Goal: Book appointment/travel/reservation

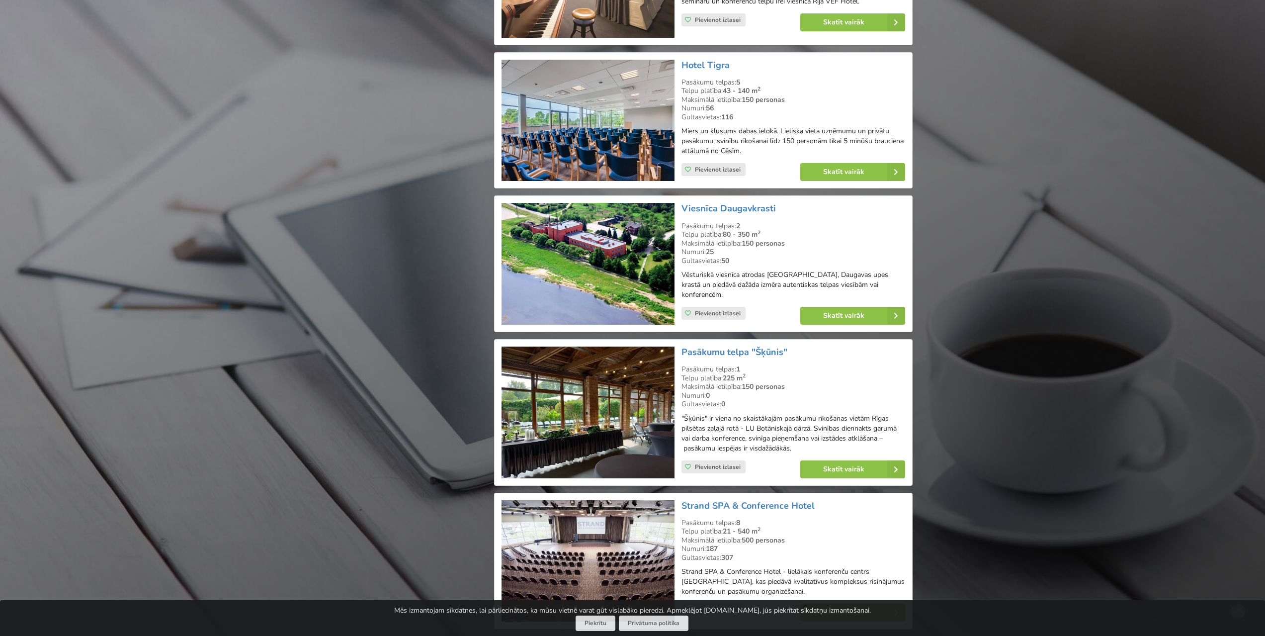
scroll to position [1541, 0]
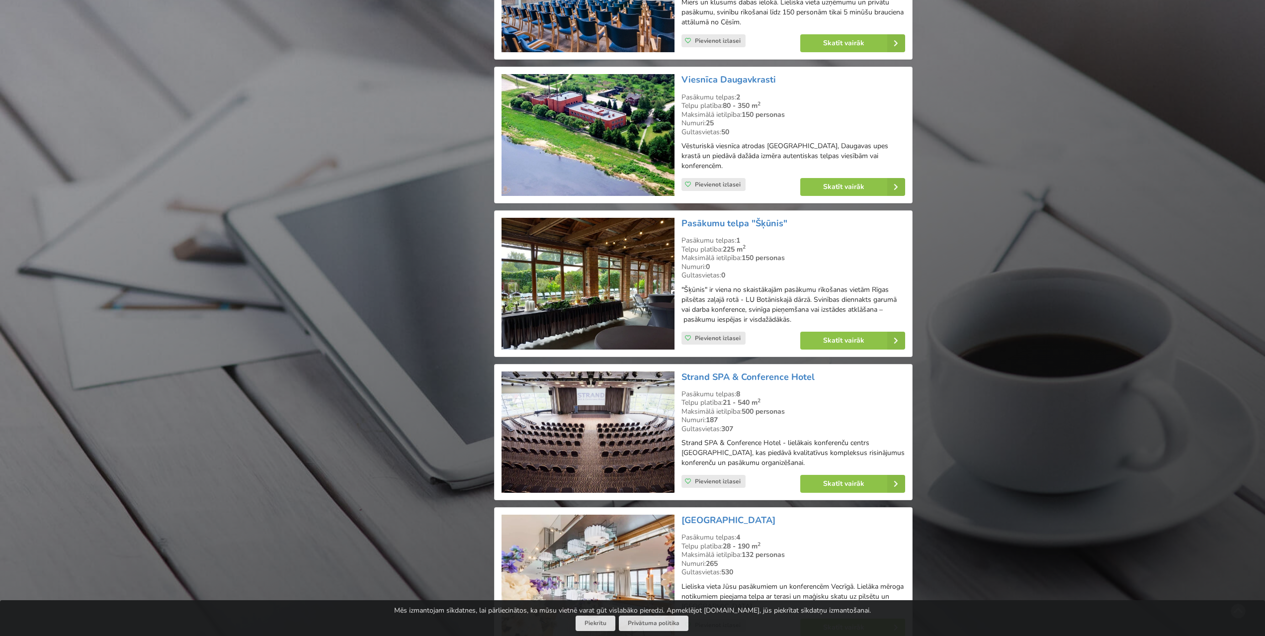
click at [571, 268] on img at bounding box center [588, 284] width 173 height 132
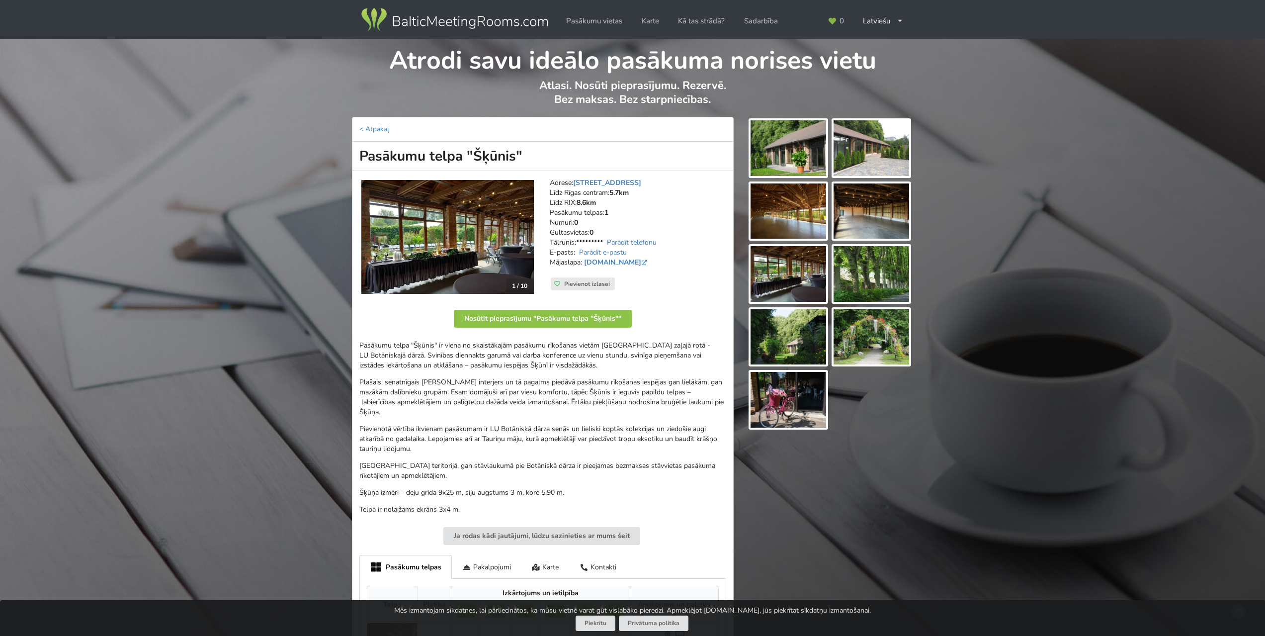
click at [794, 157] on img at bounding box center [789, 148] width 76 height 56
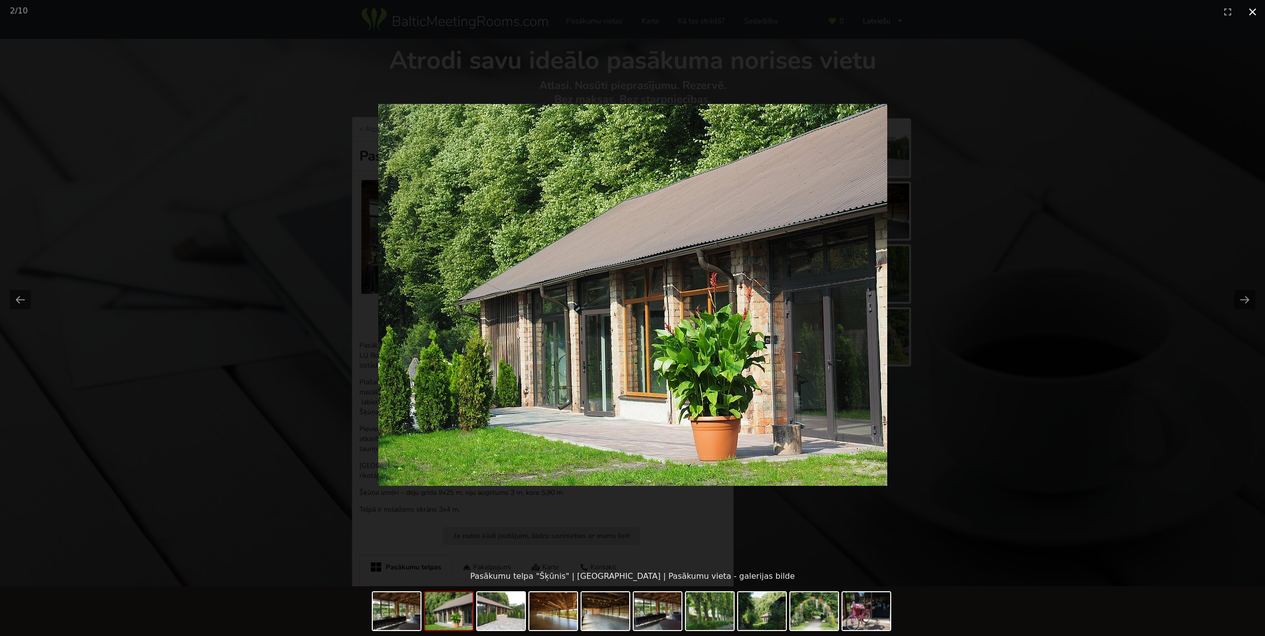
click at [1252, 11] on button "Close gallery" at bounding box center [1253, 11] width 25 height 23
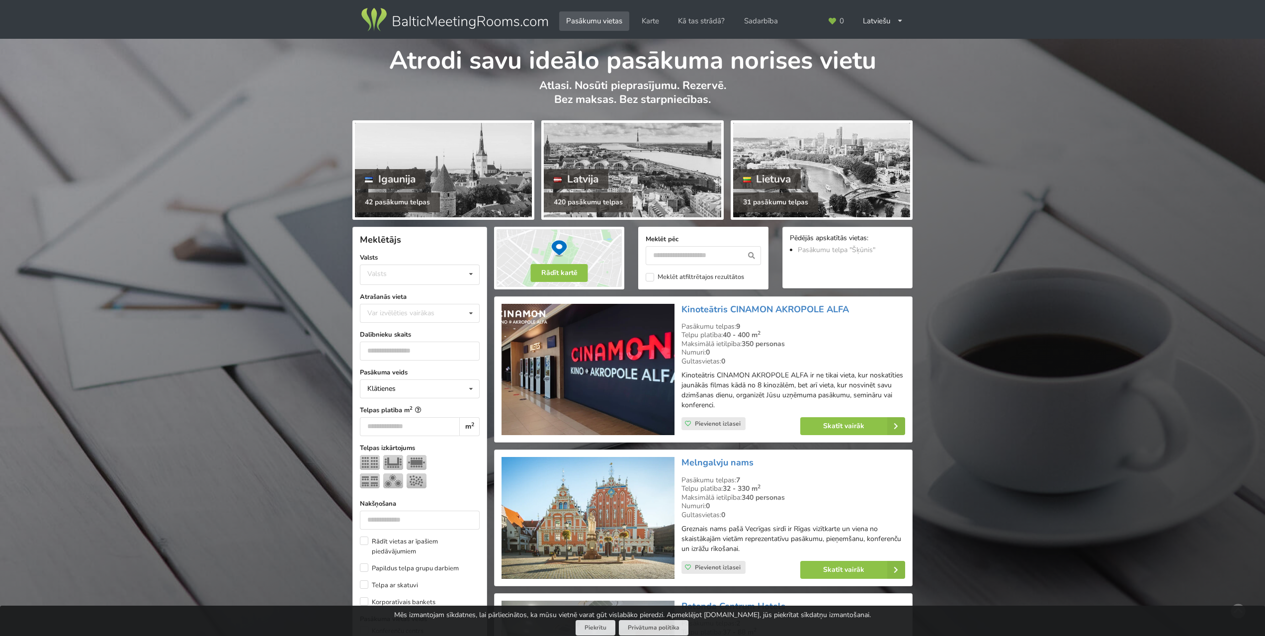
scroll to position [1541, 0]
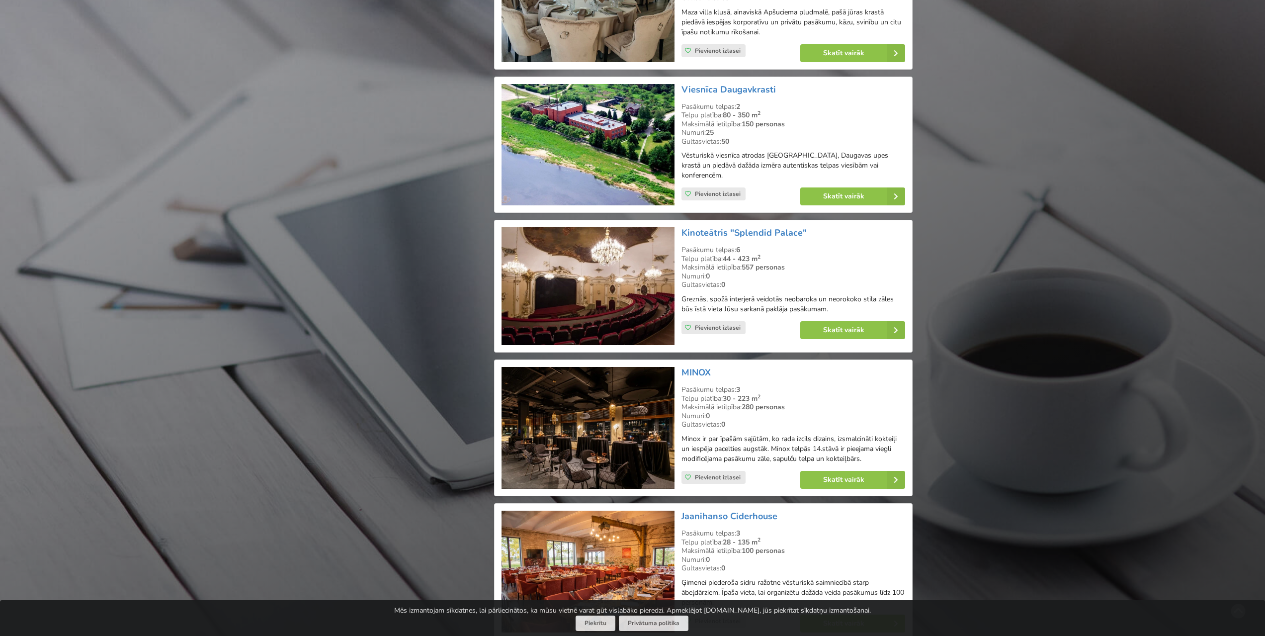
click at [611, 284] on img at bounding box center [588, 286] width 173 height 118
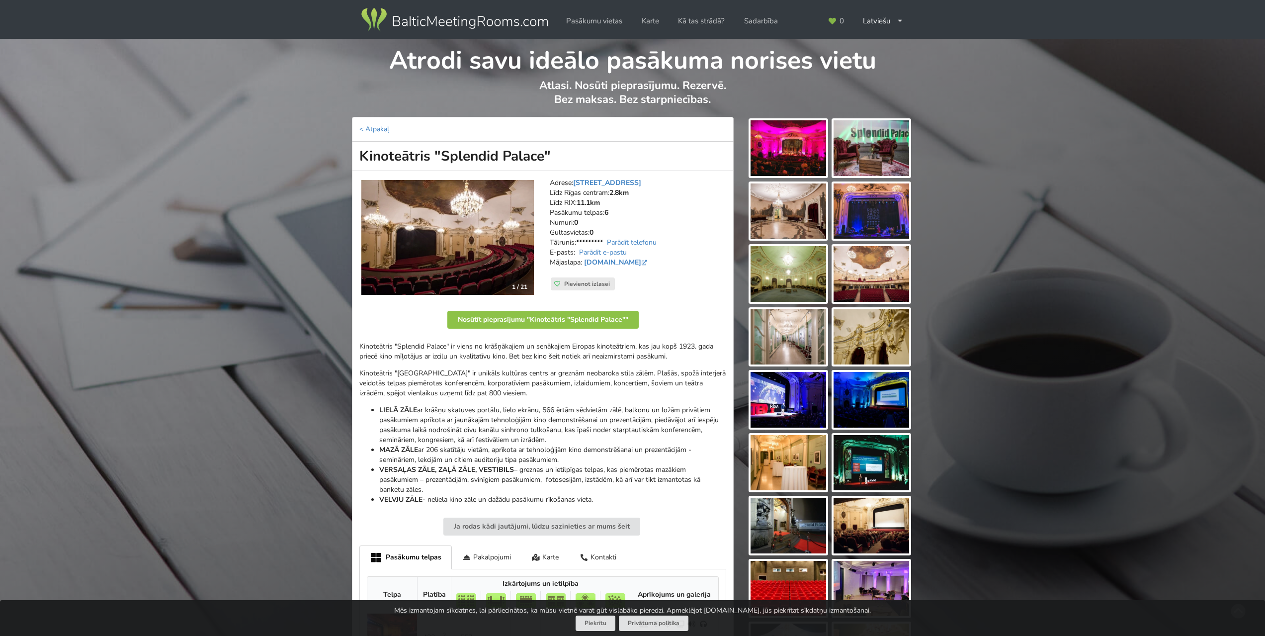
click at [484, 249] on img at bounding box center [447, 237] width 173 height 115
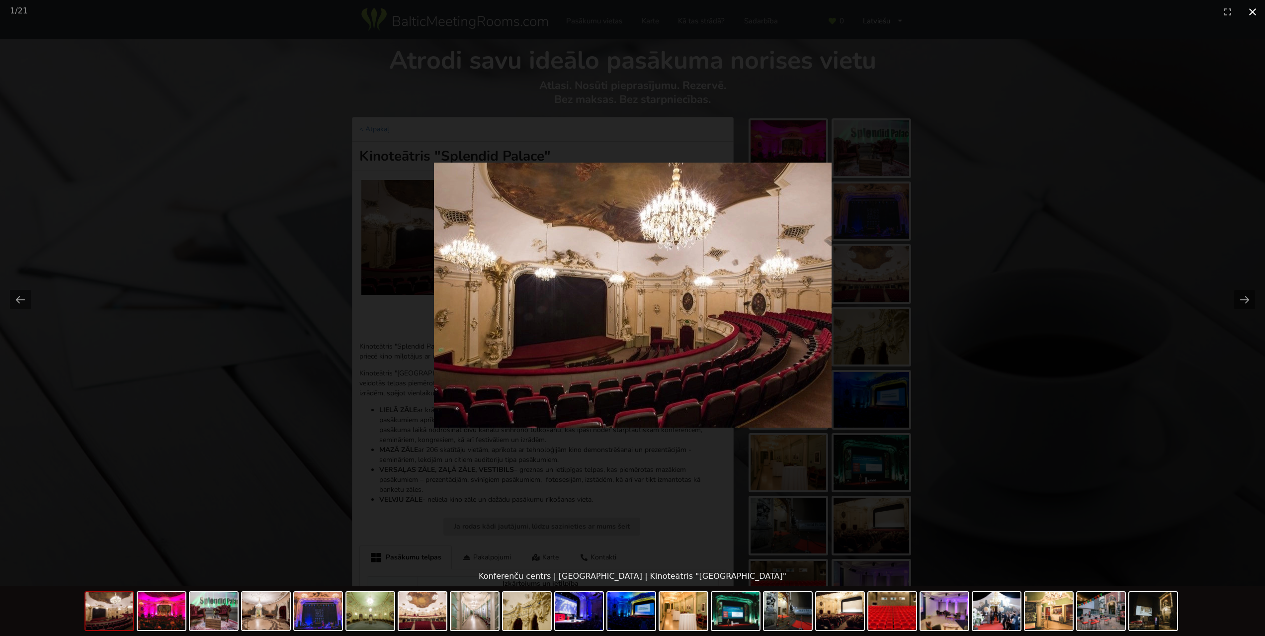
click at [1252, 11] on button "Close gallery" at bounding box center [1253, 11] width 25 height 23
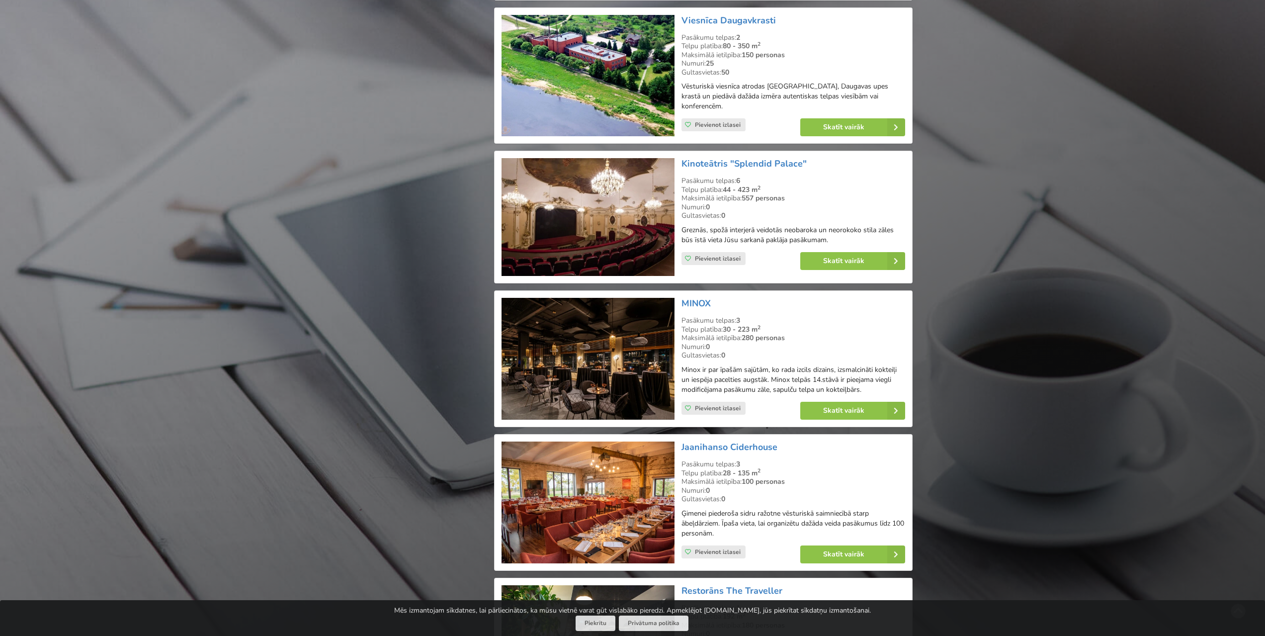
scroll to position [1691, 0]
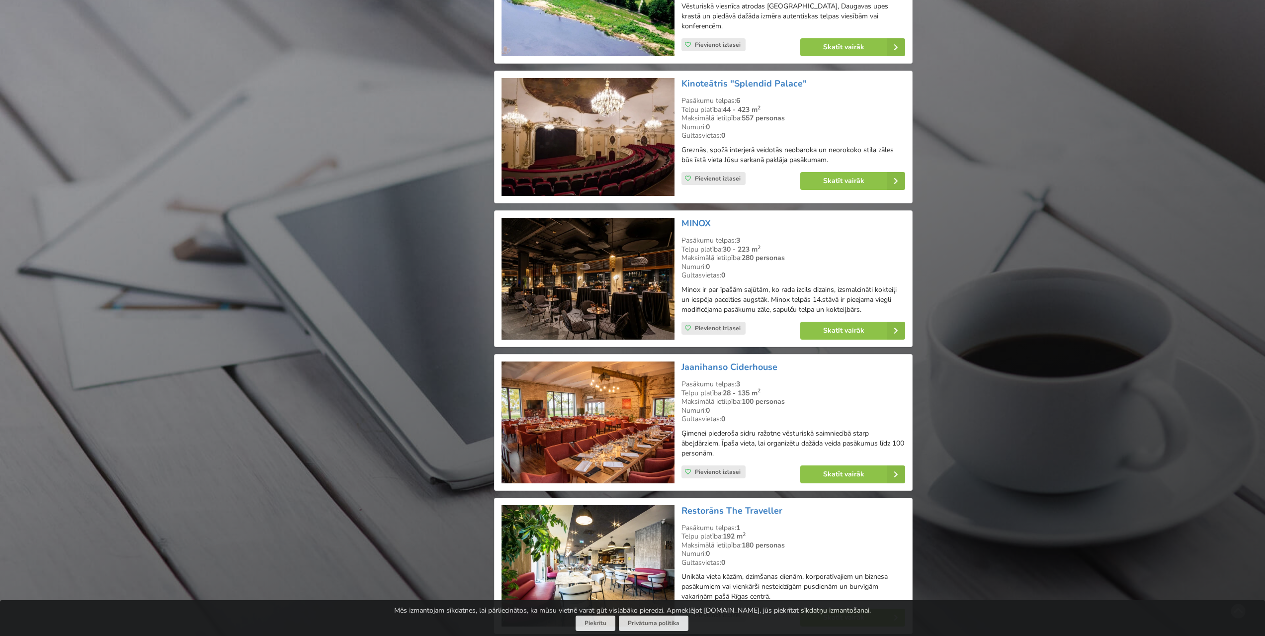
click at [560, 264] on img at bounding box center [588, 279] width 173 height 122
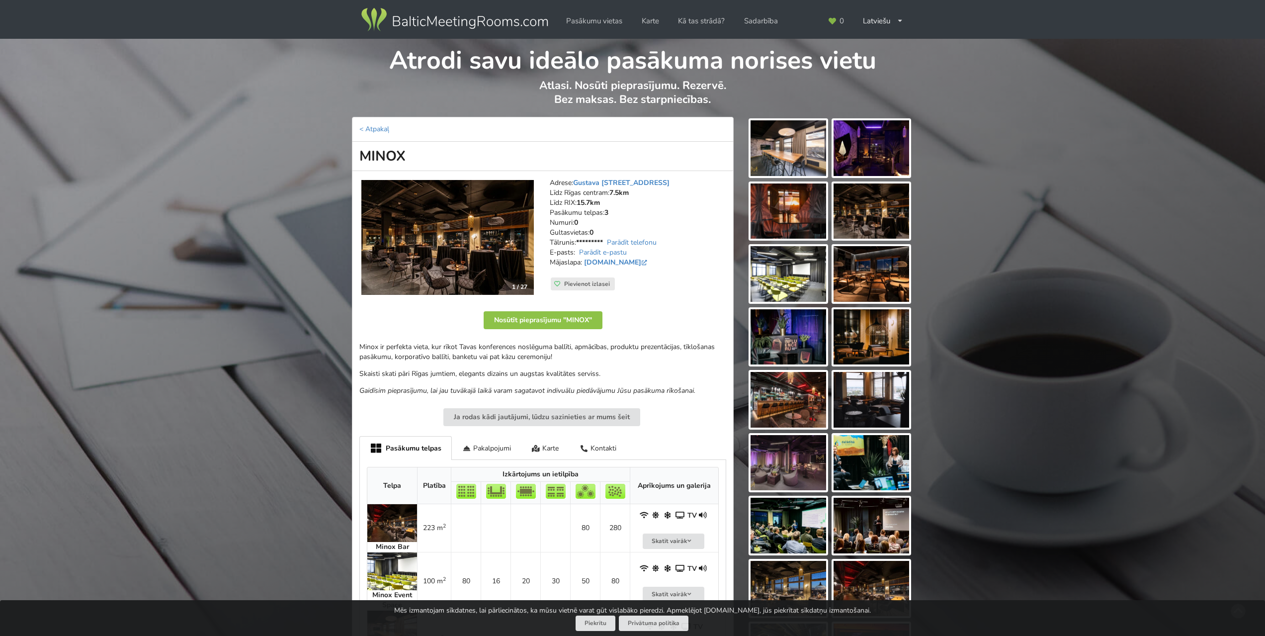
click at [447, 236] on img at bounding box center [447, 237] width 173 height 115
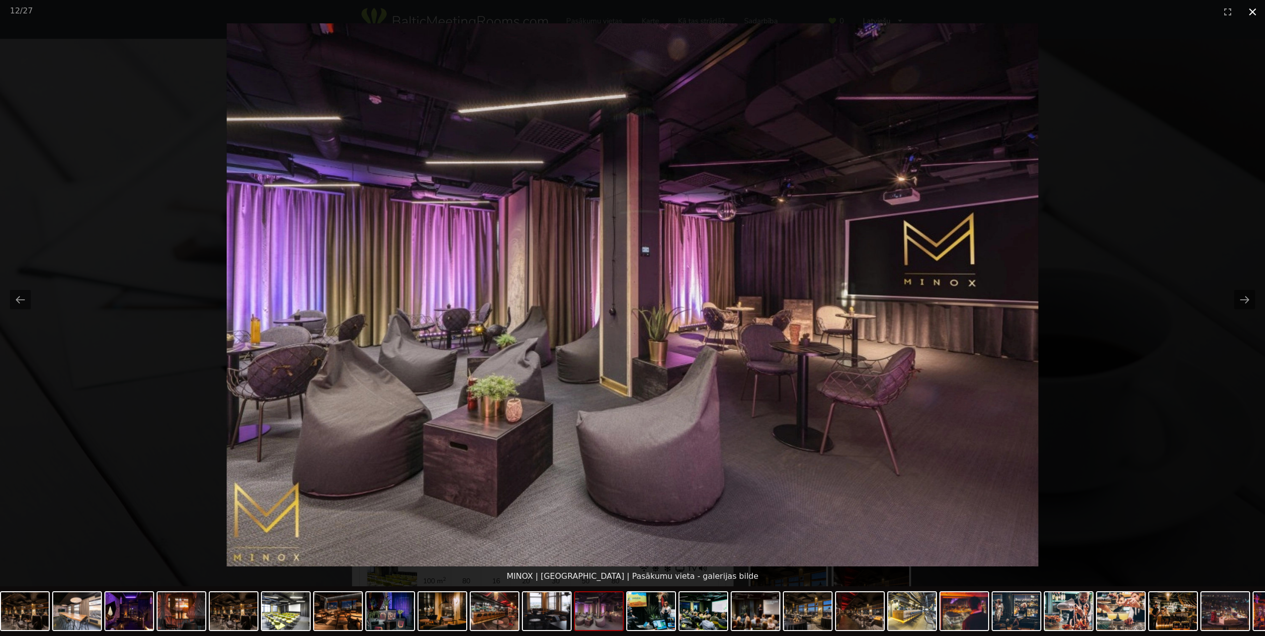
click at [1252, 2] on button "Close gallery" at bounding box center [1253, 11] width 25 height 23
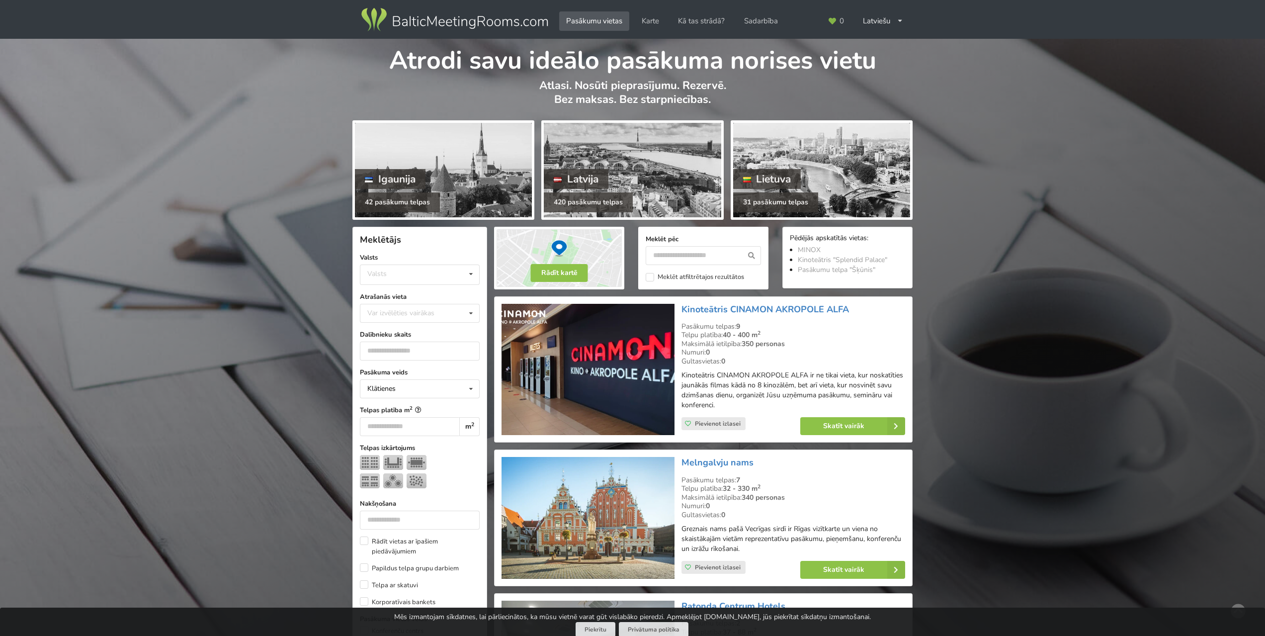
scroll to position [1691, 0]
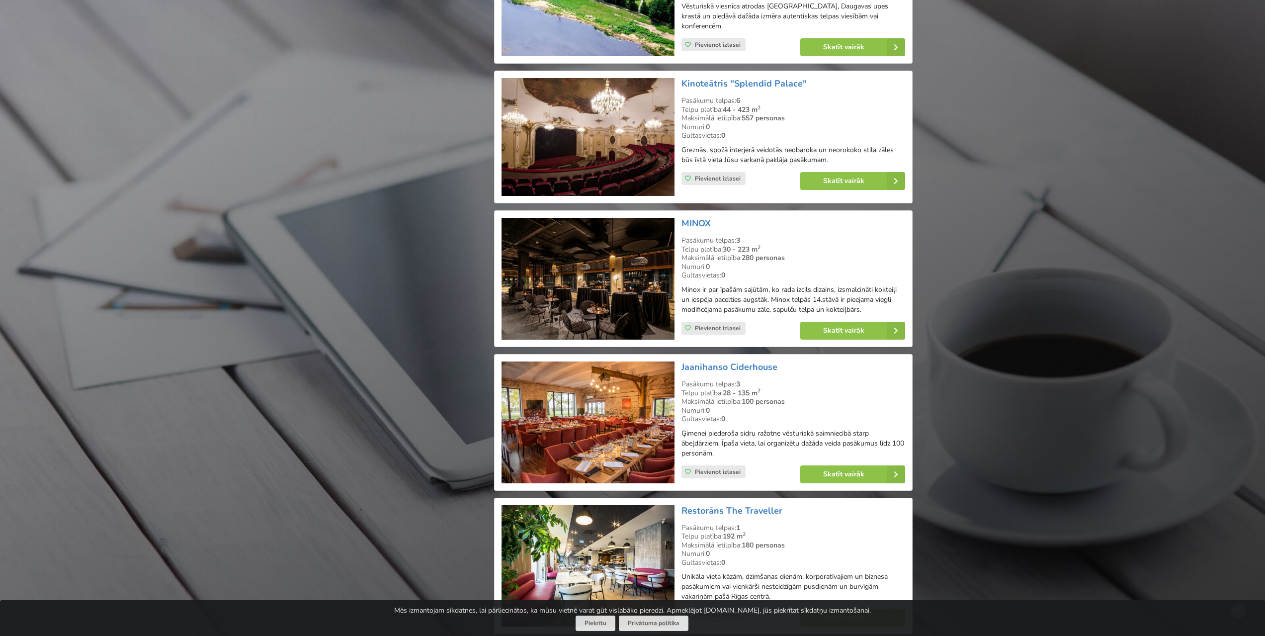
click at [603, 268] on img at bounding box center [588, 279] width 173 height 122
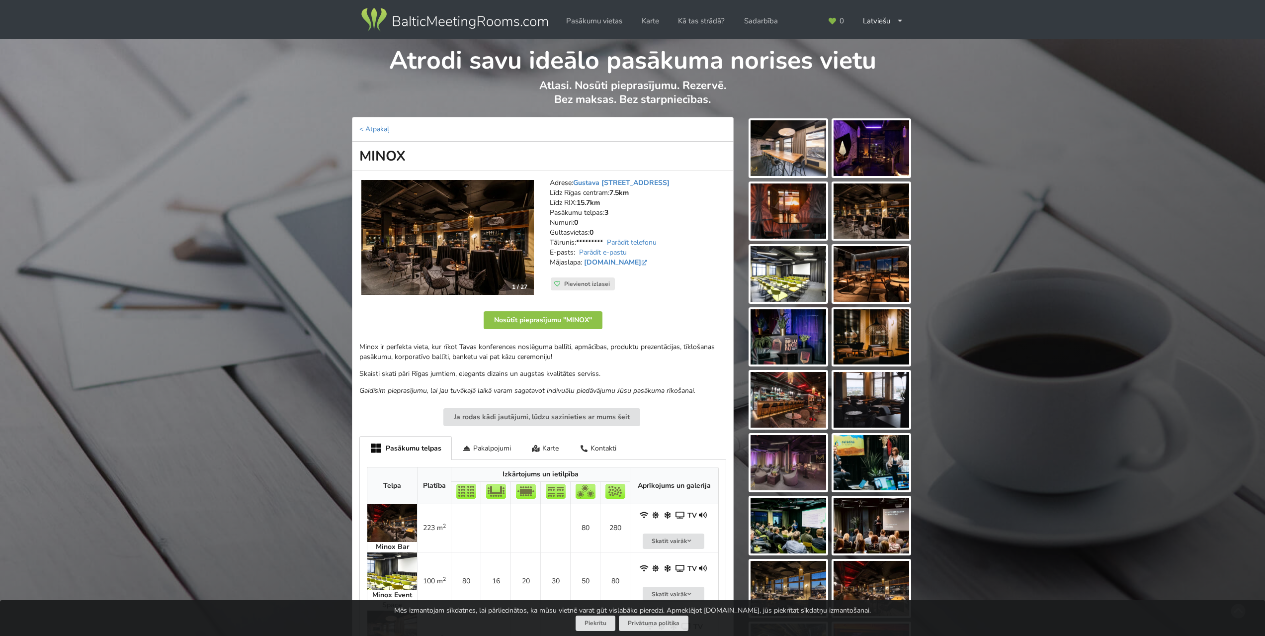
scroll to position [199, 0]
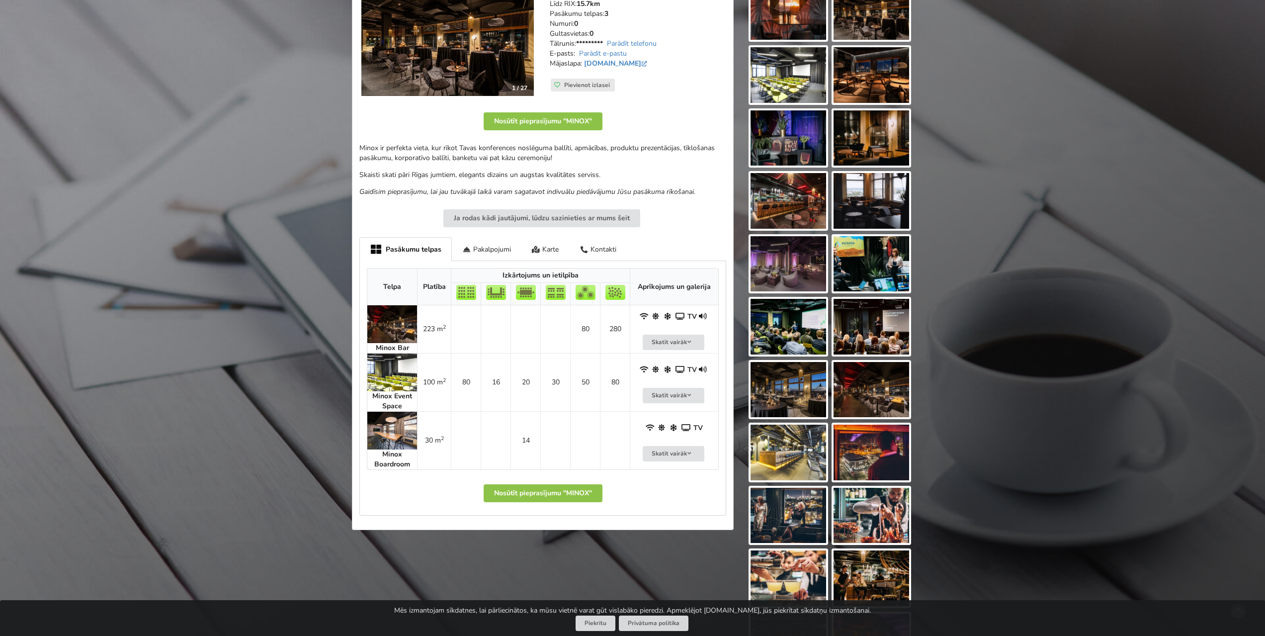
click at [395, 372] on img at bounding box center [392, 373] width 50 height 38
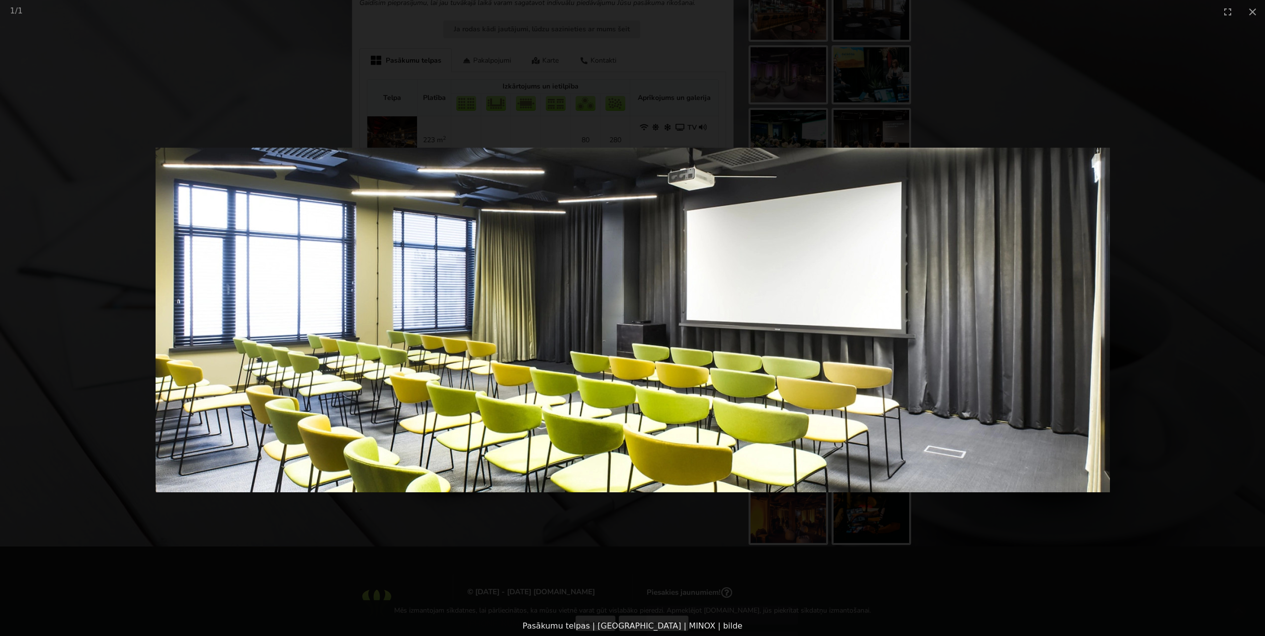
scroll to position [398, 0]
click at [1254, 11] on button "Close gallery" at bounding box center [1253, 11] width 25 height 23
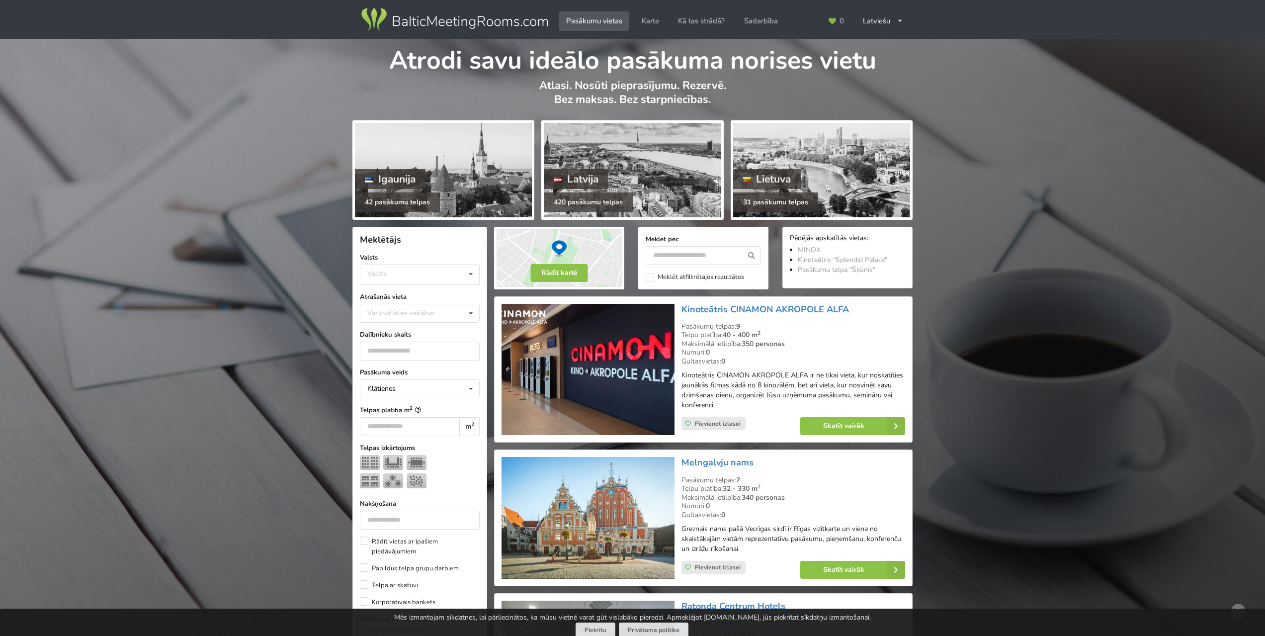
scroll to position [1691, 0]
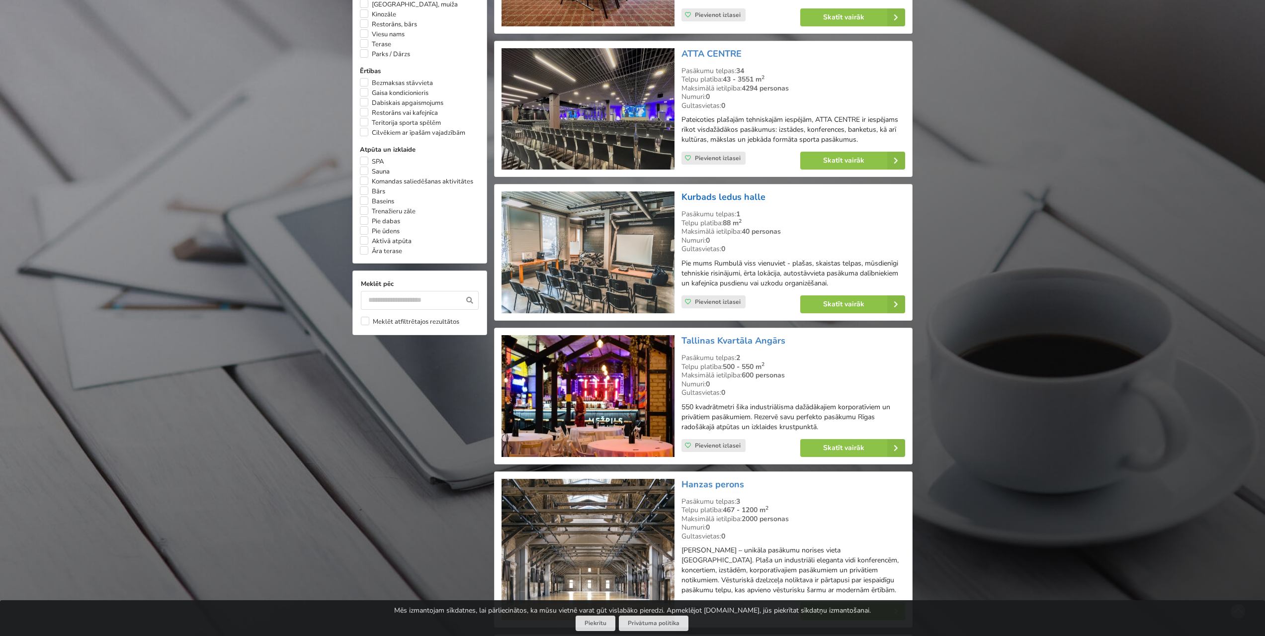
scroll to position [895, 0]
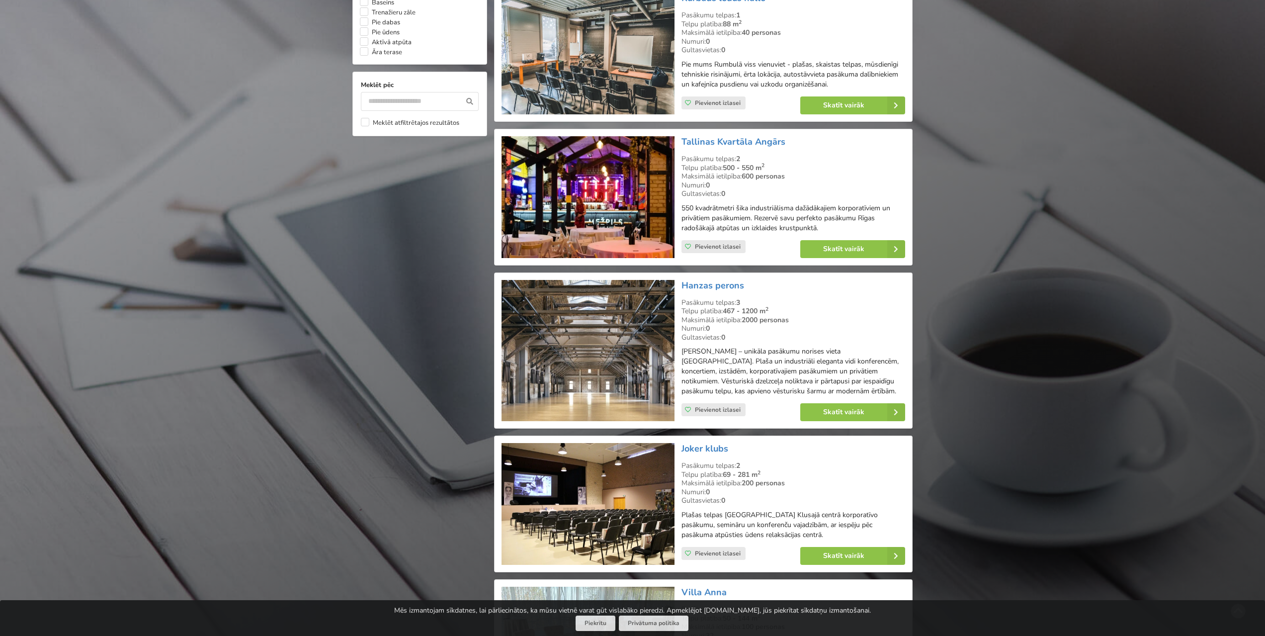
click at [580, 205] on img at bounding box center [588, 197] width 173 height 122
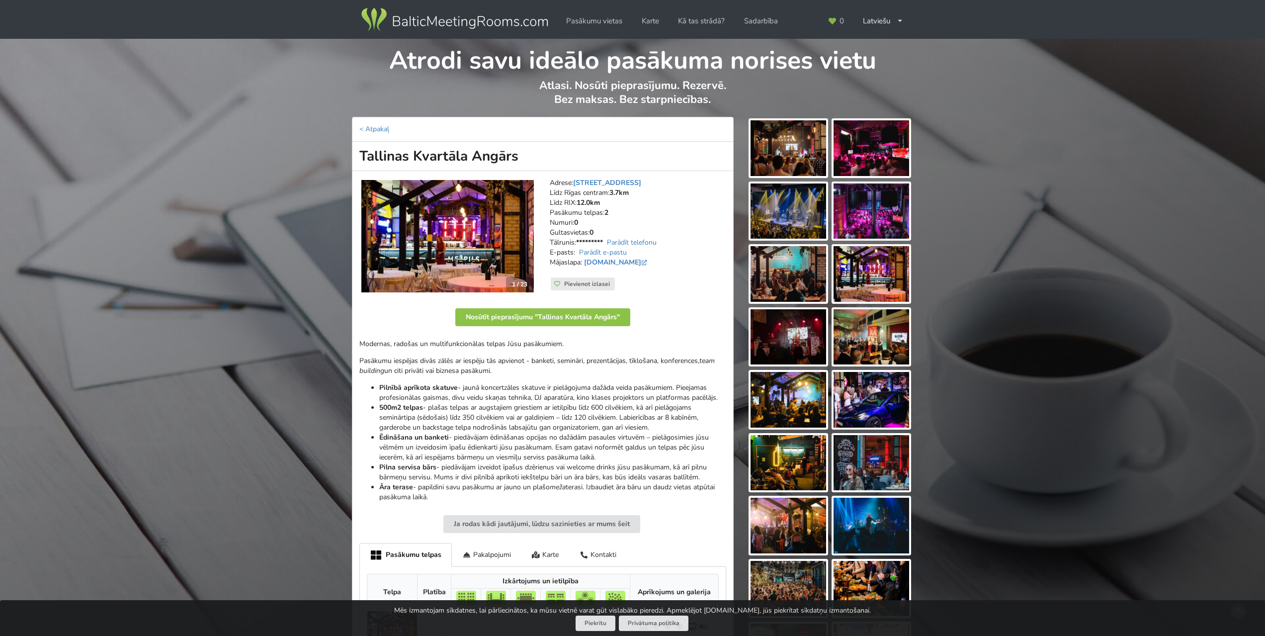
click at [468, 230] on img at bounding box center [447, 236] width 173 height 112
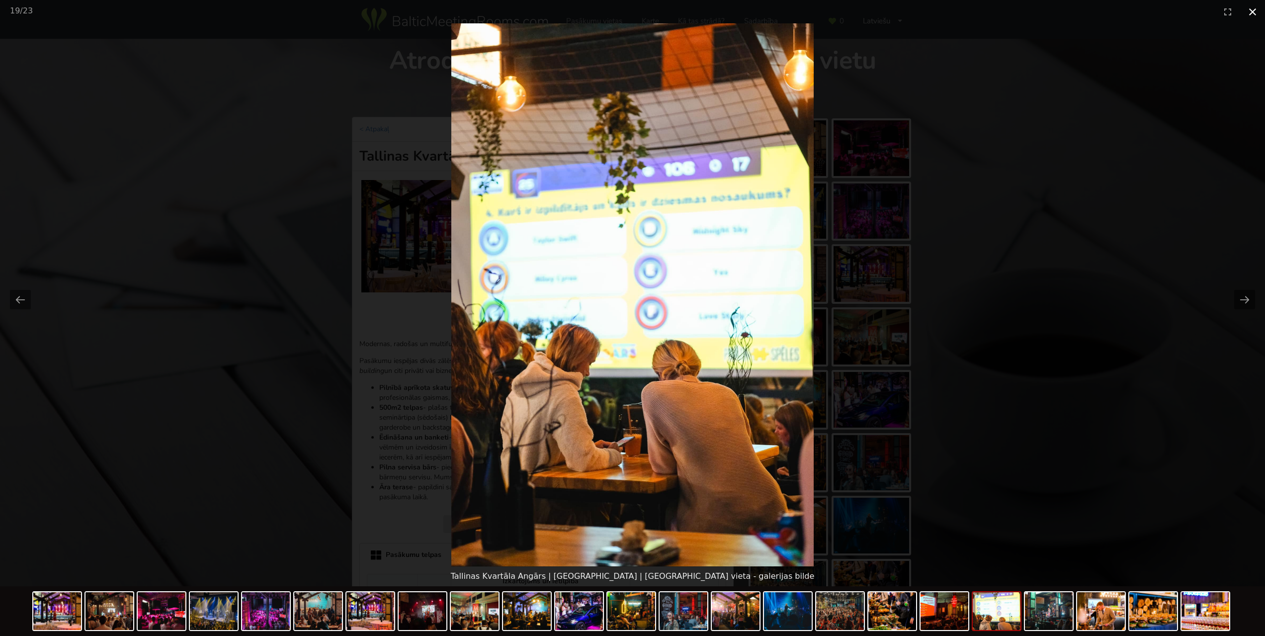
click at [1250, 12] on button "Close gallery" at bounding box center [1253, 11] width 25 height 23
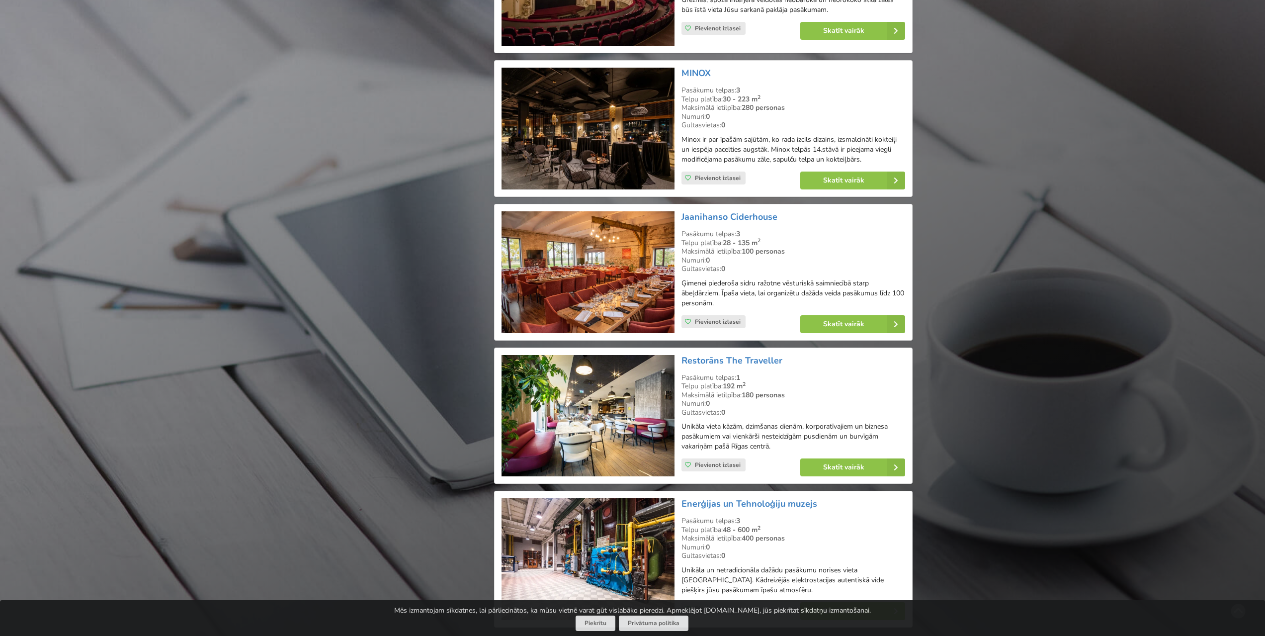
scroll to position [1989, 0]
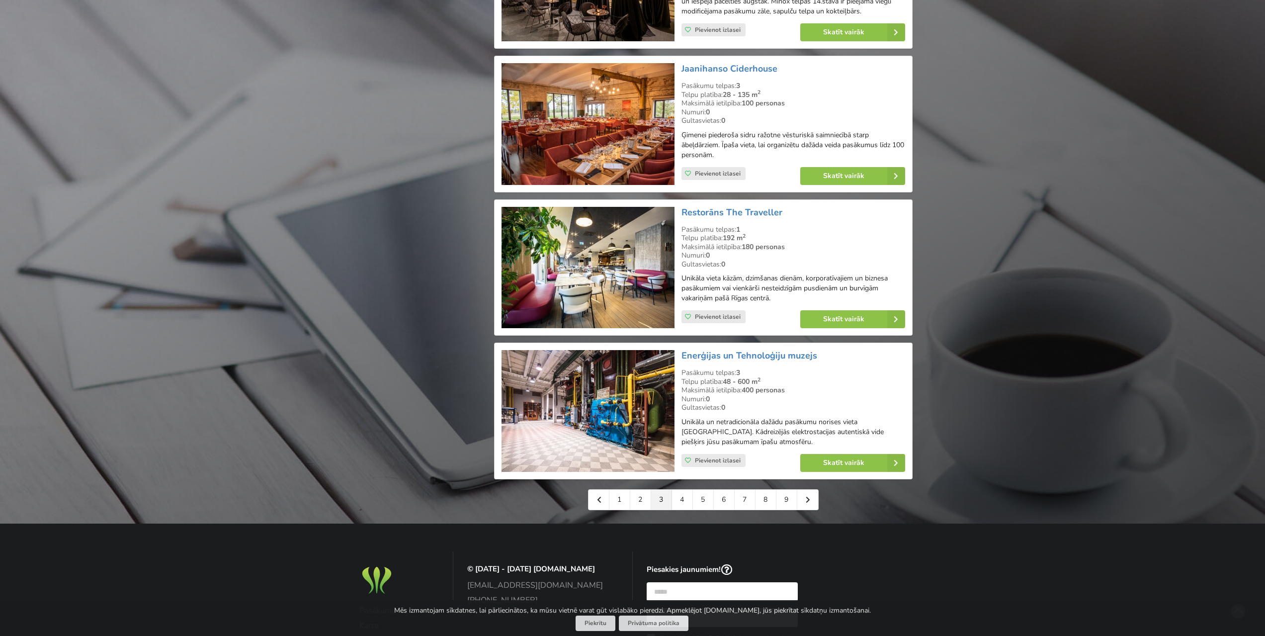
click at [583, 416] on img at bounding box center [588, 411] width 173 height 122
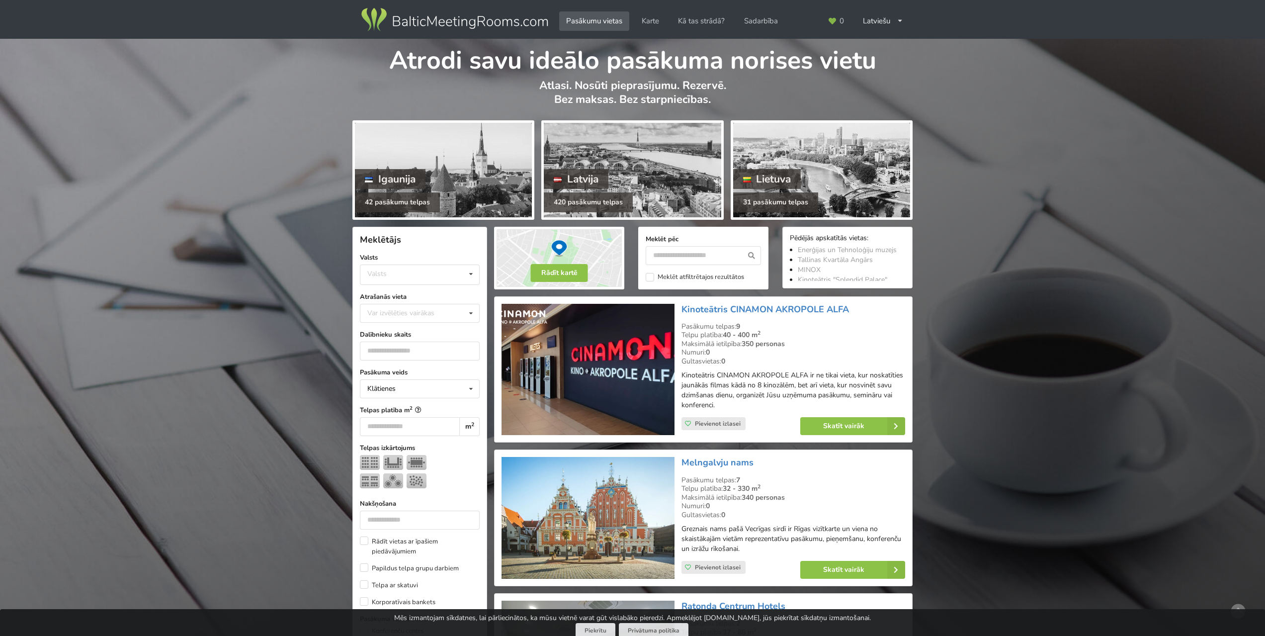
scroll to position [1989, 0]
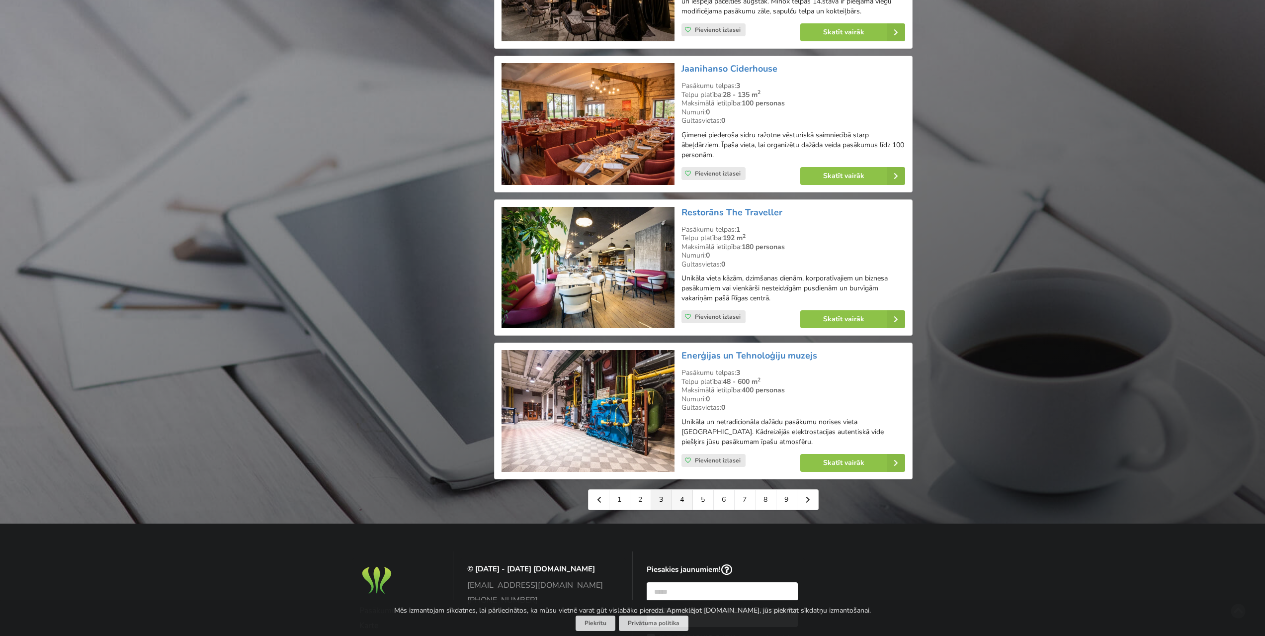
click at [690, 497] on link "4" at bounding box center [682, 500] width 21 height 20
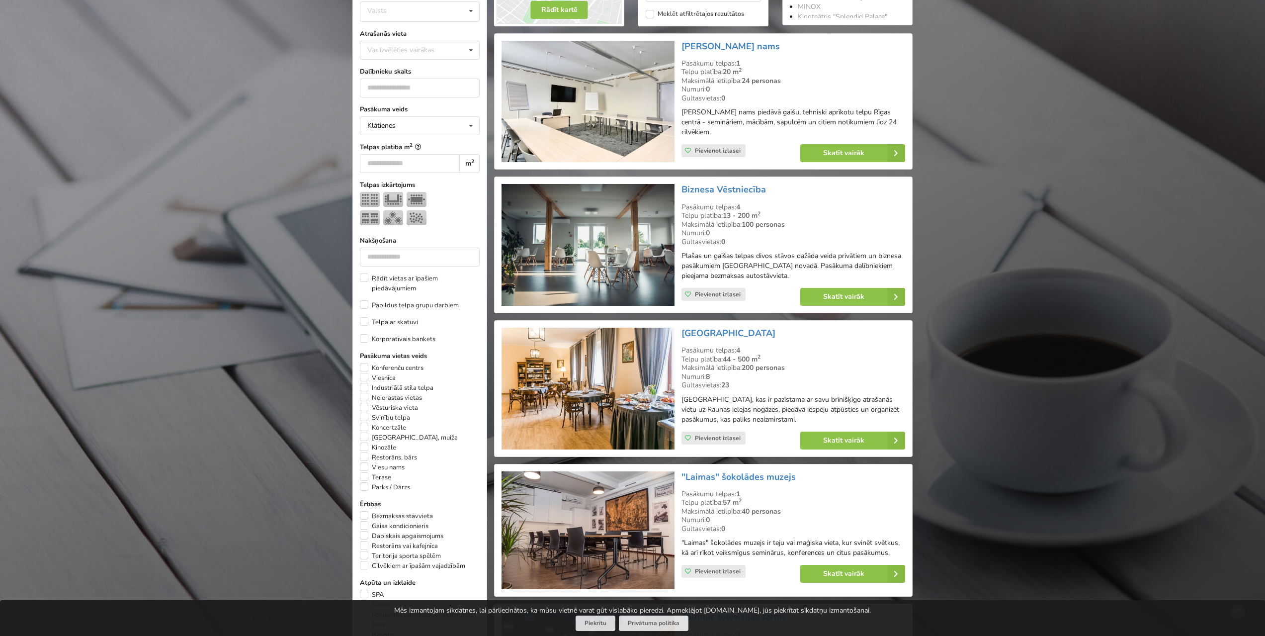
scroll to position [249, 0]
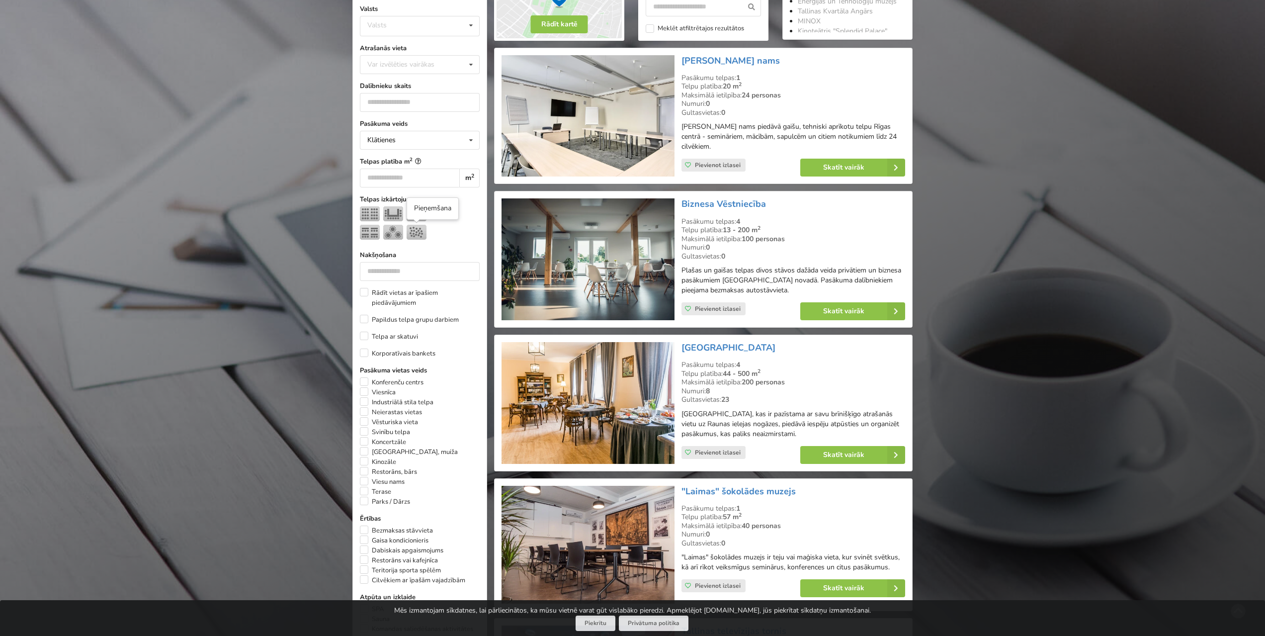
click at [417, 231] on img at bounding box center [417, 232] width 20 height 15
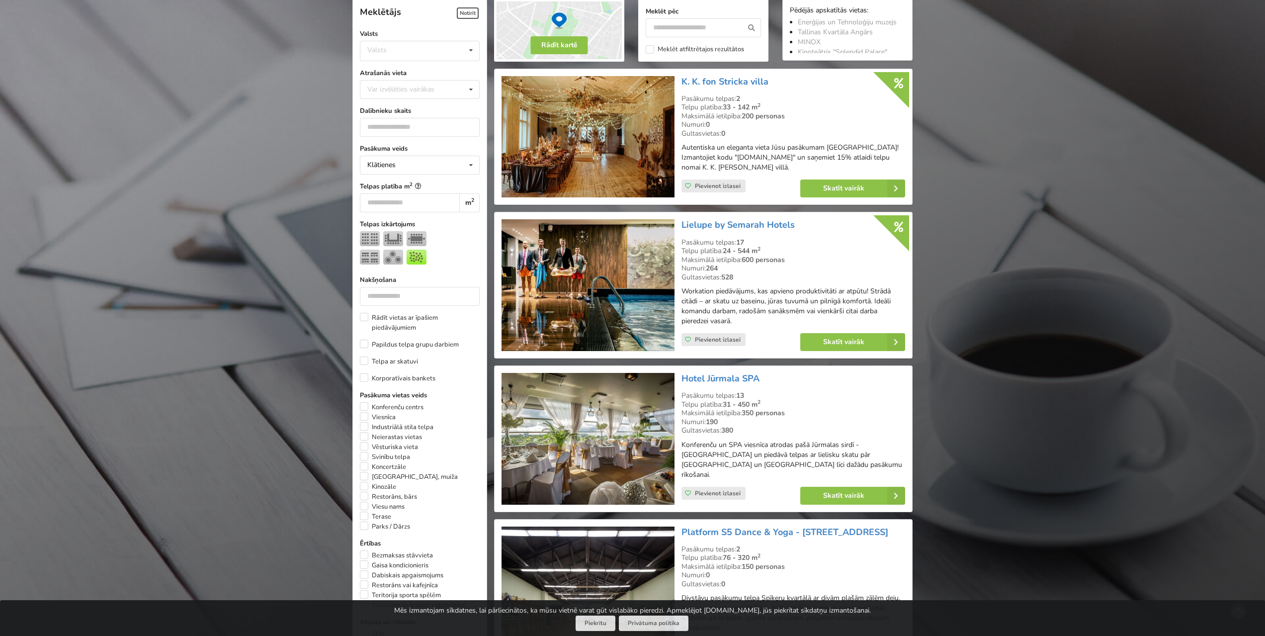
scroll to position [223, 0]
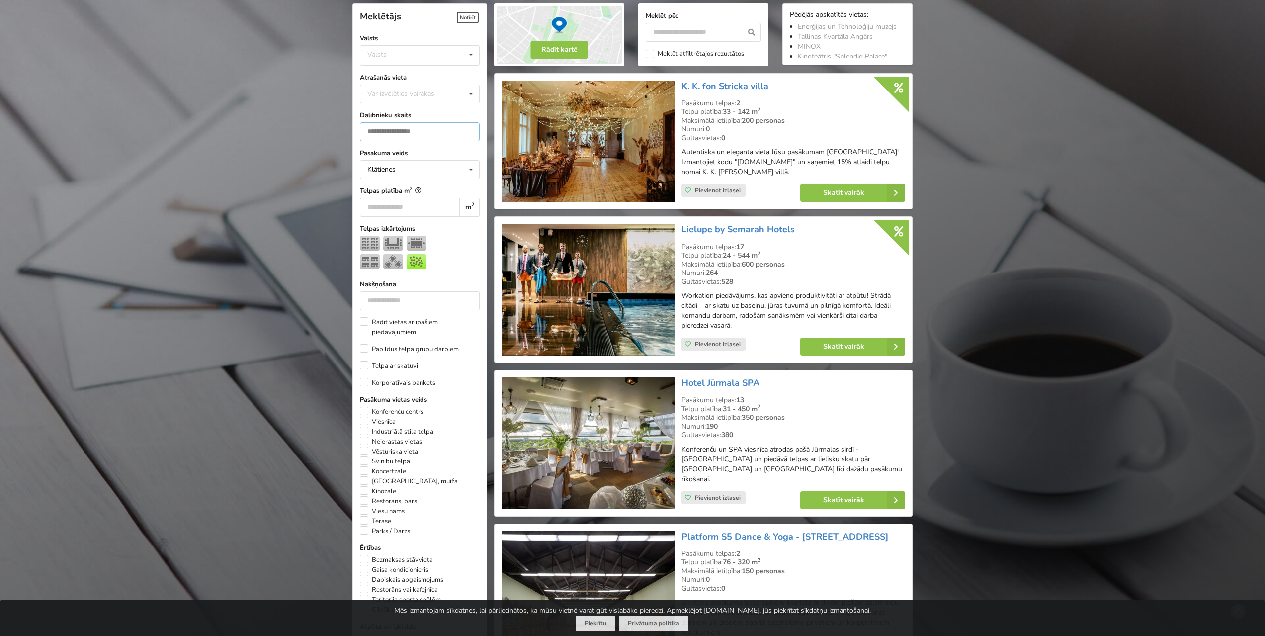
click at [470, 136] on input "*" at bounding box center [420, 131] width 120 height 19
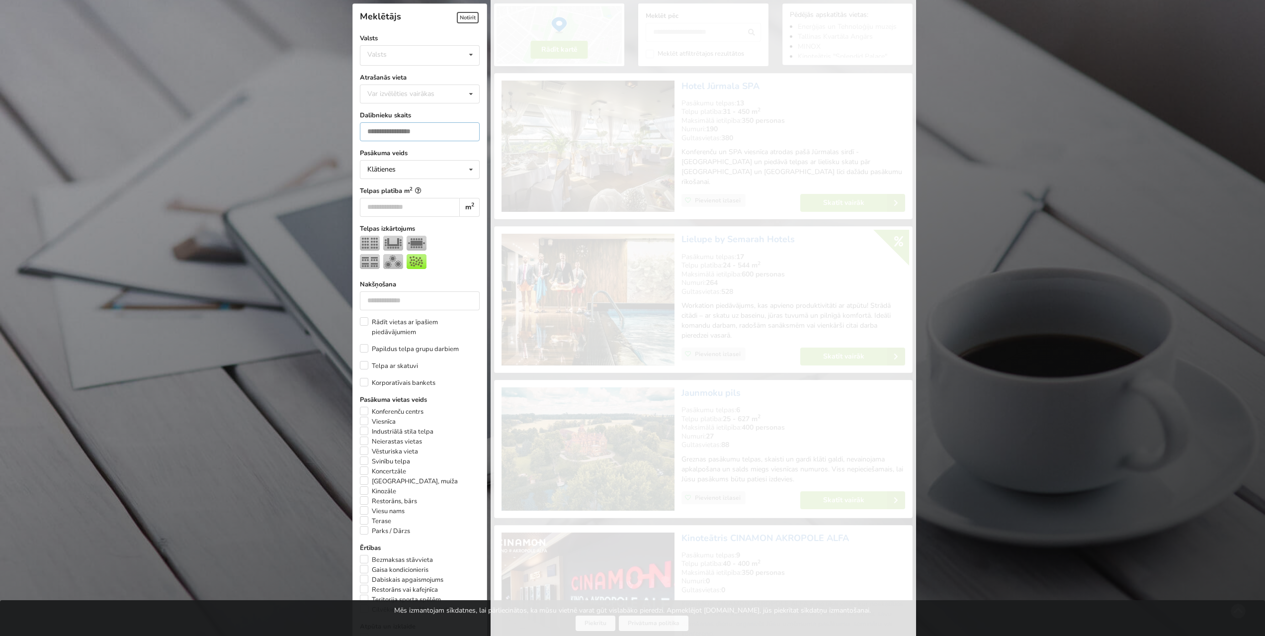
click at [470, 130] on input "*" at bounding box center [420, 131] width 120 height 19
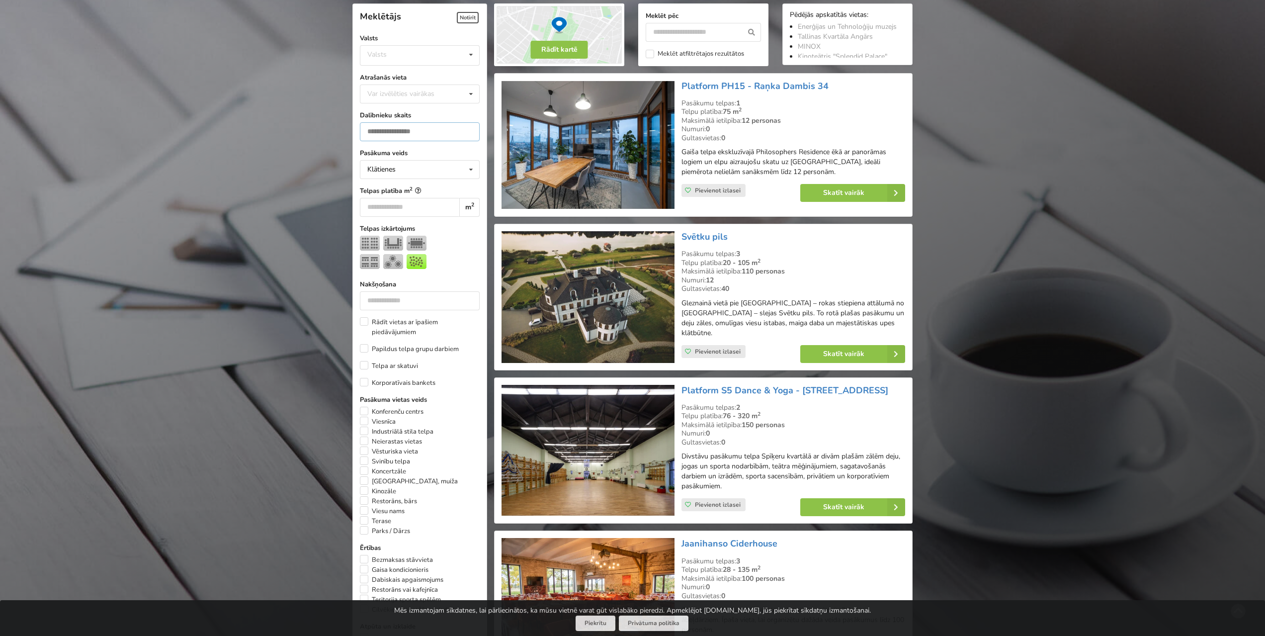
click at [470, 130] on input "*" at bounding box center [420, 131] width 120 height 19
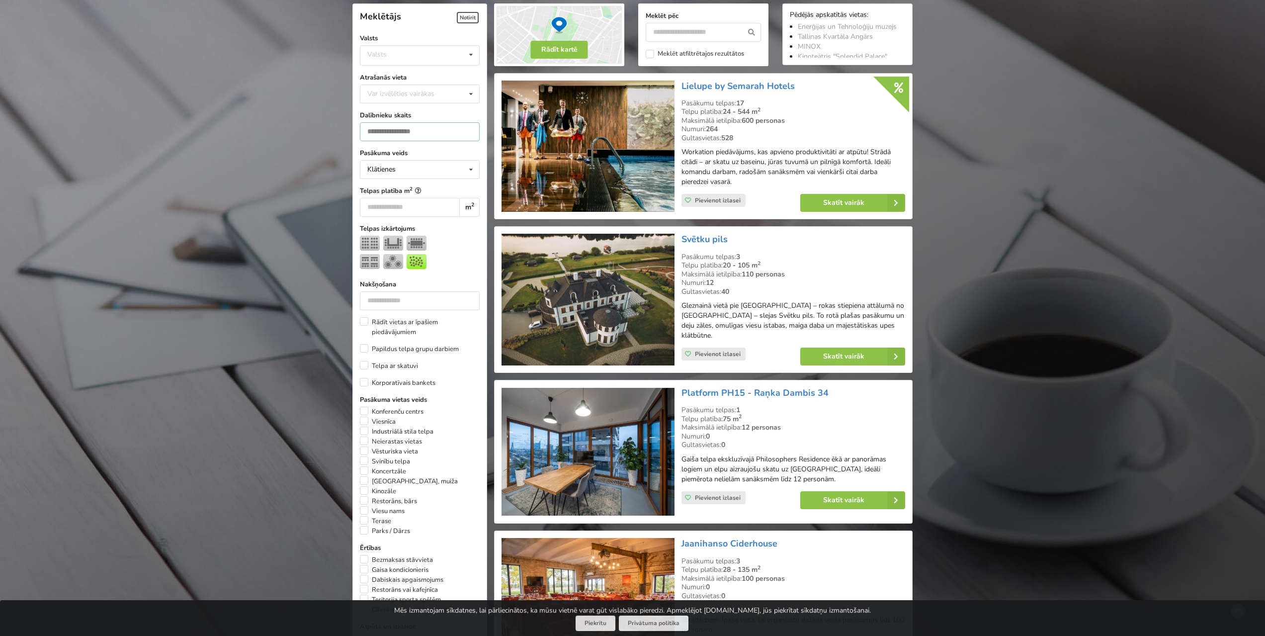
drag, startPoint x: 388, startPoint y: 131, endPoint x: 333, endPoint y: 122, distance: 56.3
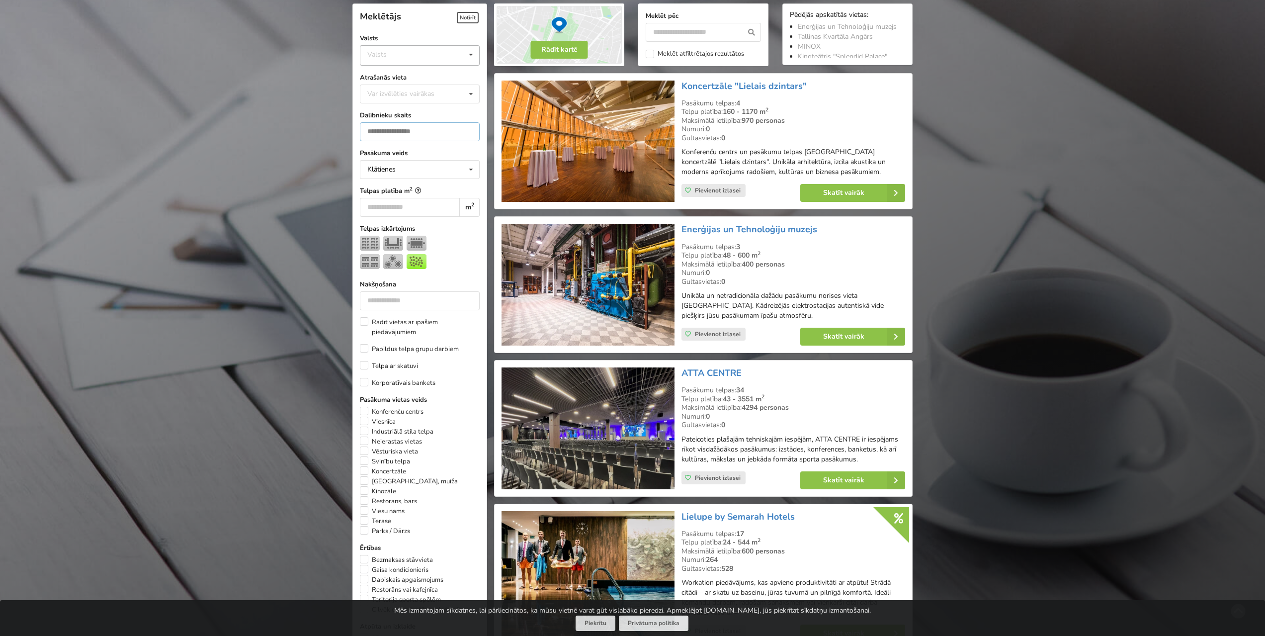
type input "***"
click at [469, 55] on icon at bounding box center [471, 55] width 14 height 18
click at [412, 90] on div "Latvija" at bounding box center [419, 93] width 119 height 18
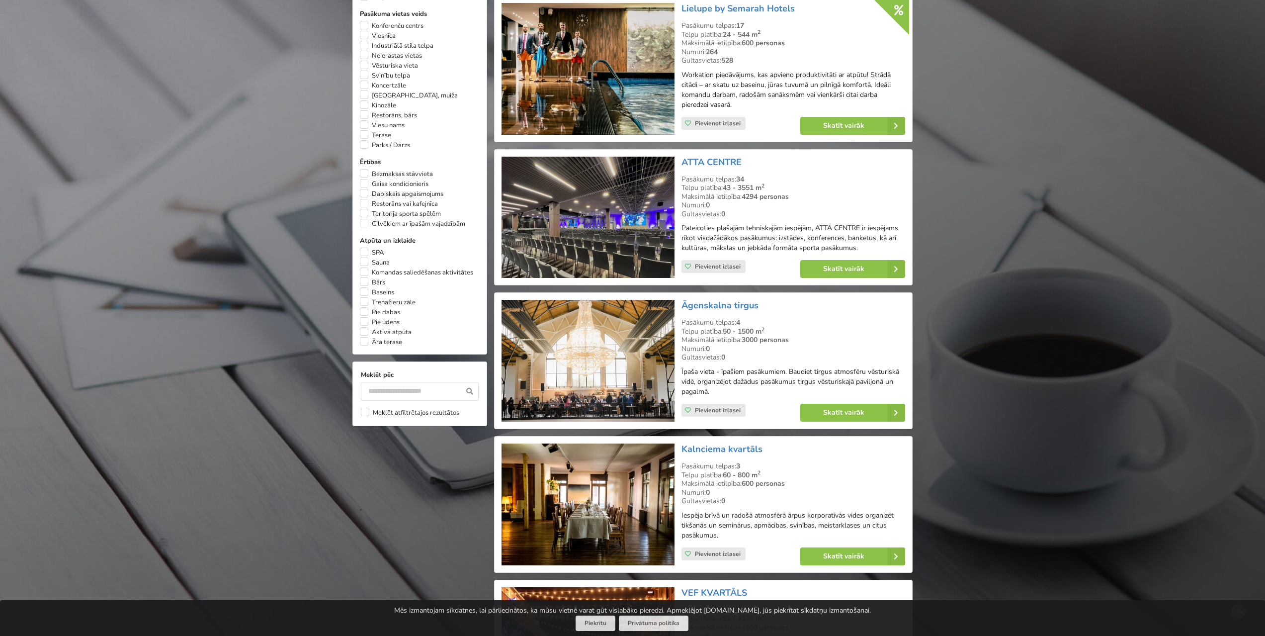
scroll to position [671, 0]
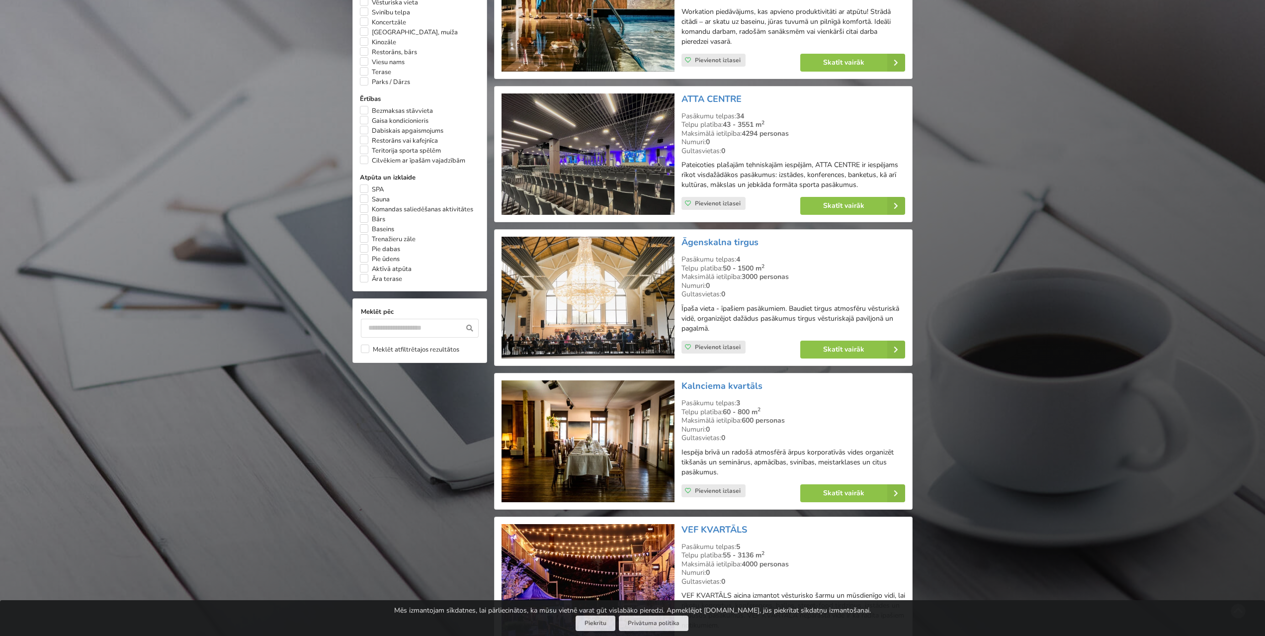
click at [613, 277] on img at bounding box center [588, 298] width 173 height 122
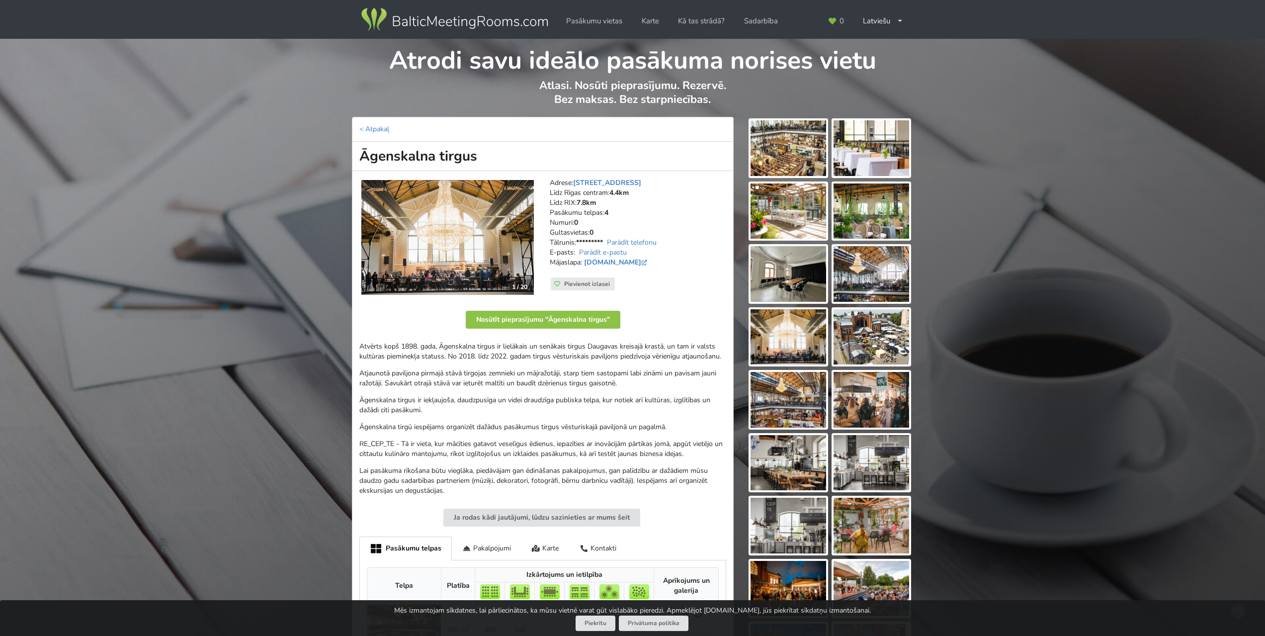
click at [794, 146] on img at bounding box center [789, 148] width 76 height 56
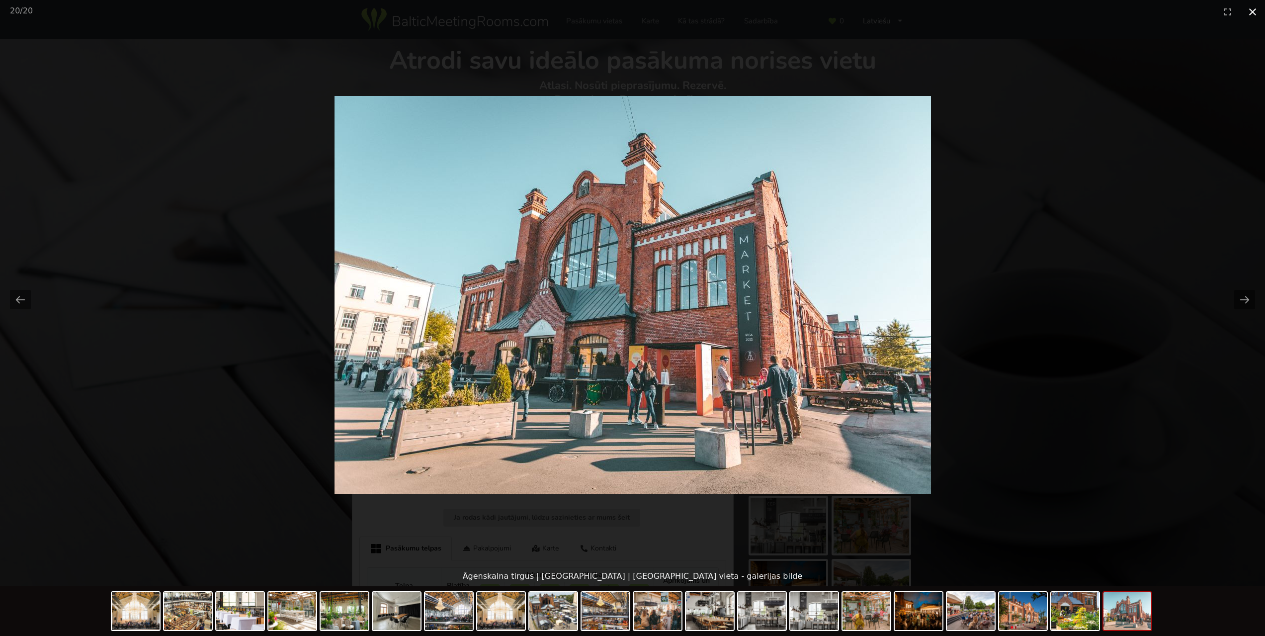
click at [1253, 11] on button "Close gallery" at bounding box center [1253, 11] width 25 height 23
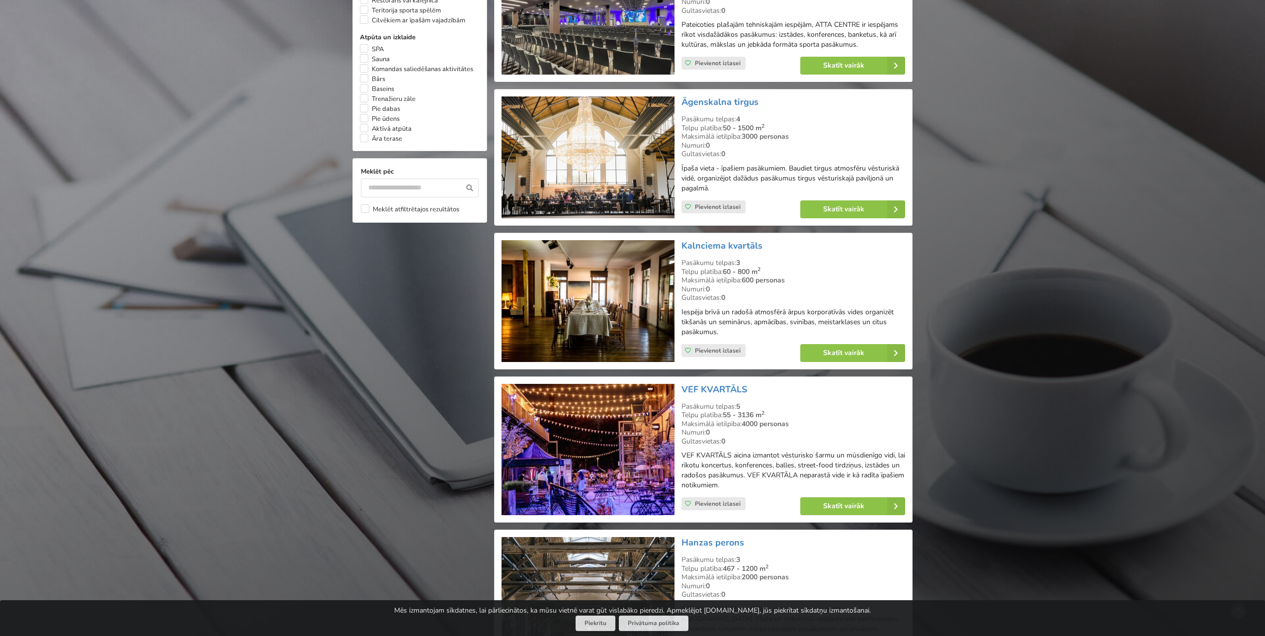
scroll to position [820, 0]
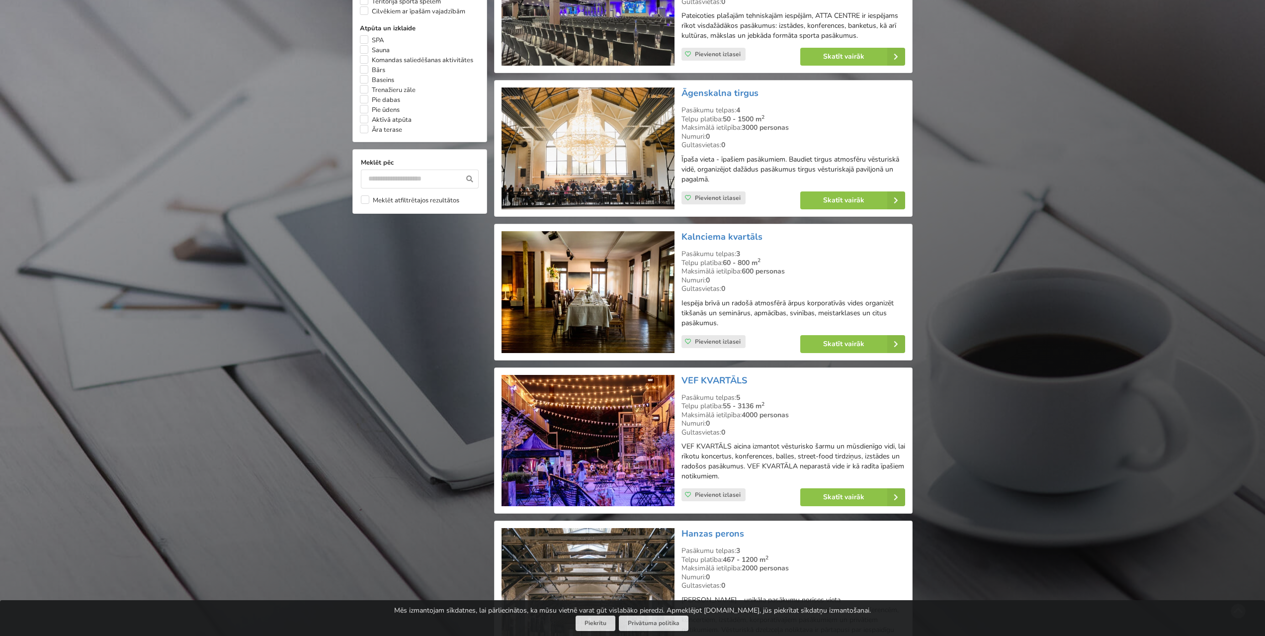
click at [600, 241] on img at bounding box center [588, 292] width 173 height 122
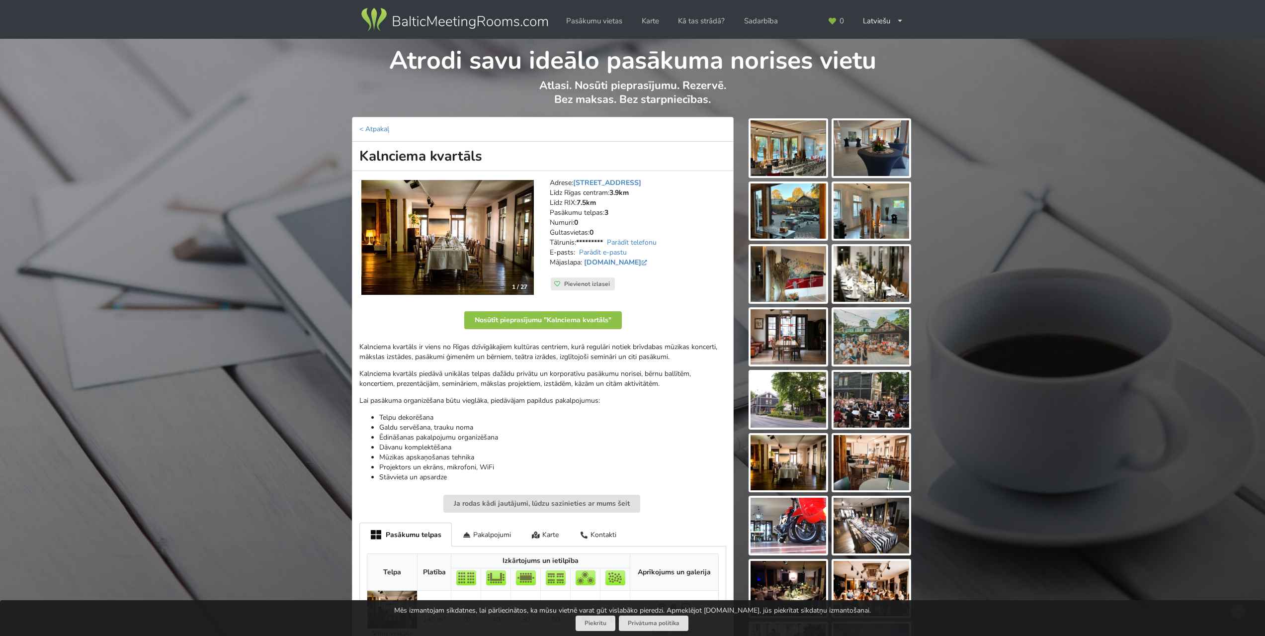
click at [481, 249] on img at bounding box center [447, 237] width 173 height 115
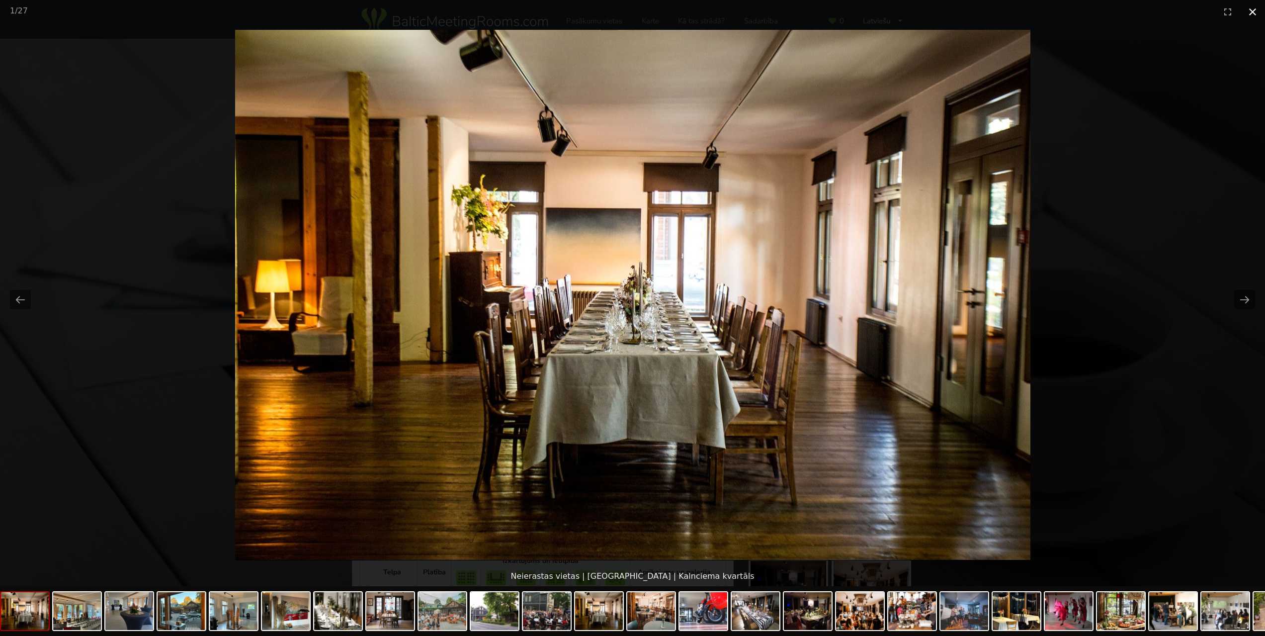
click at [1251, 14] on button "Close gallery" at bounding box center [1253, 11] width 25 height 23
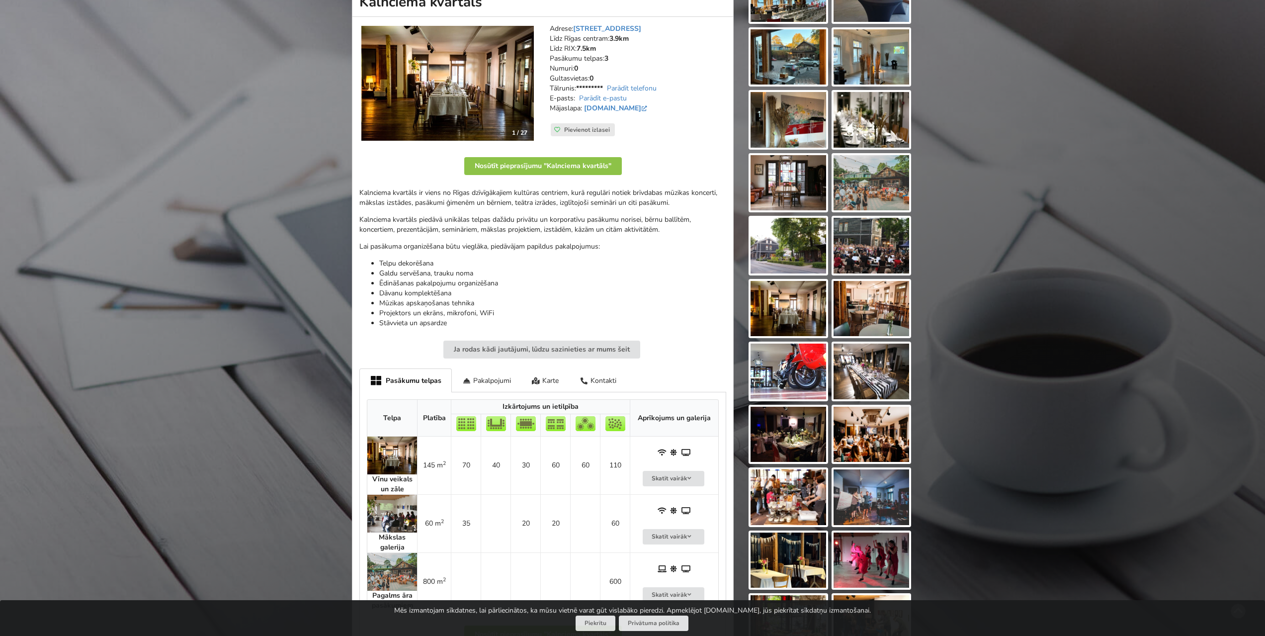
scroll to position [99, 0]
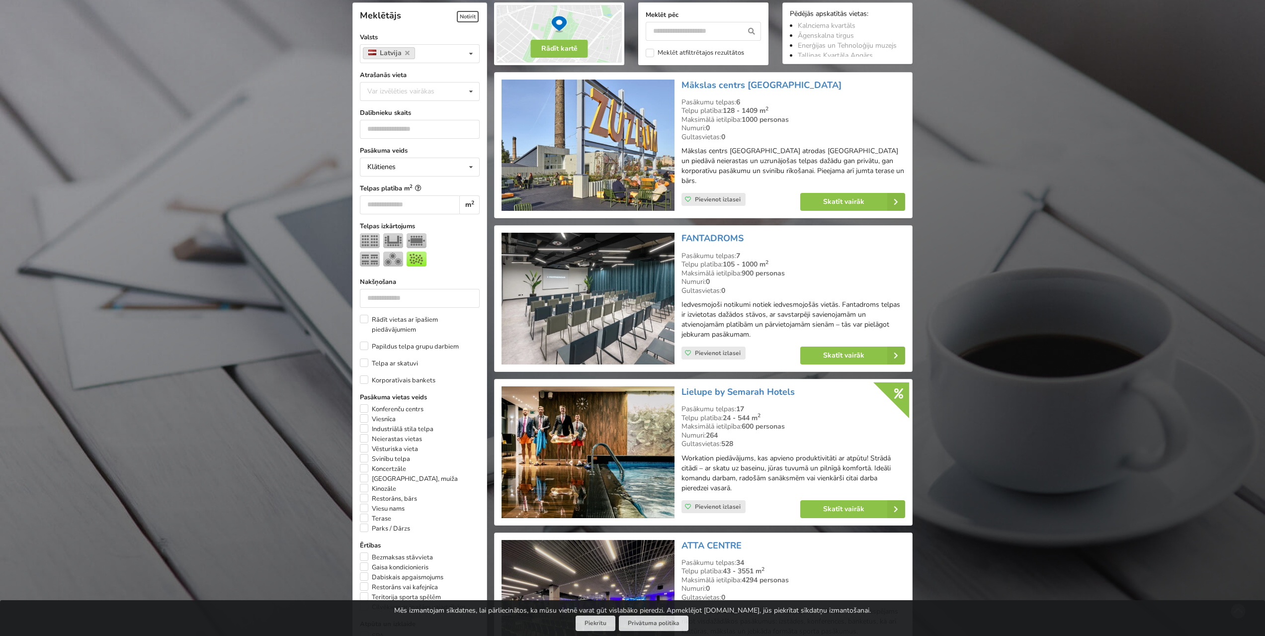
scroll to position [223, 0]
click at [832, 194] on link "Skatīt vairāk" at bounding box center [853, 203] width 105 height 18
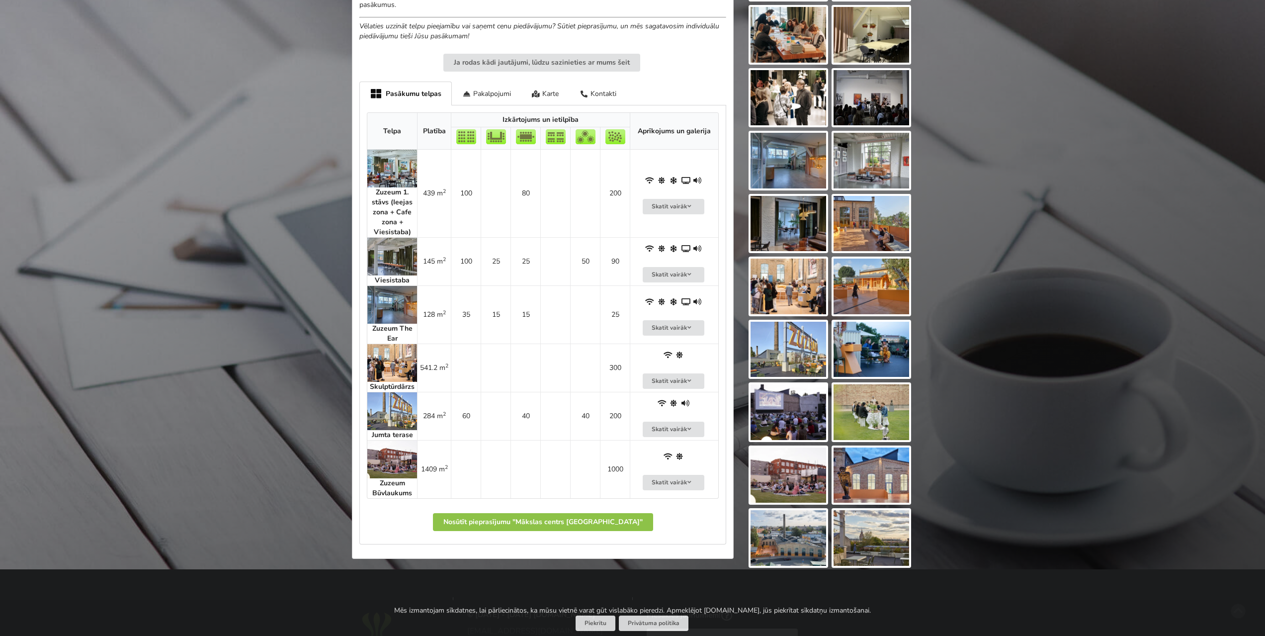
scroll to position [597, 0]
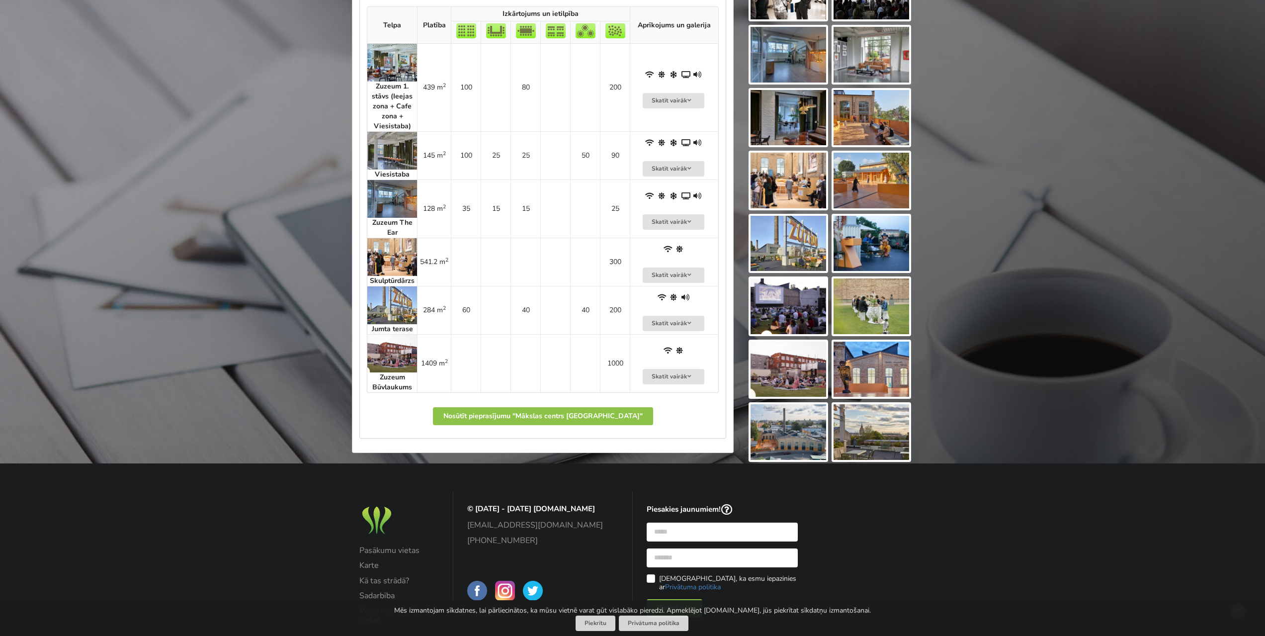
click at [385, 254] on img at bounding box center [392, 257] width 50 height 38
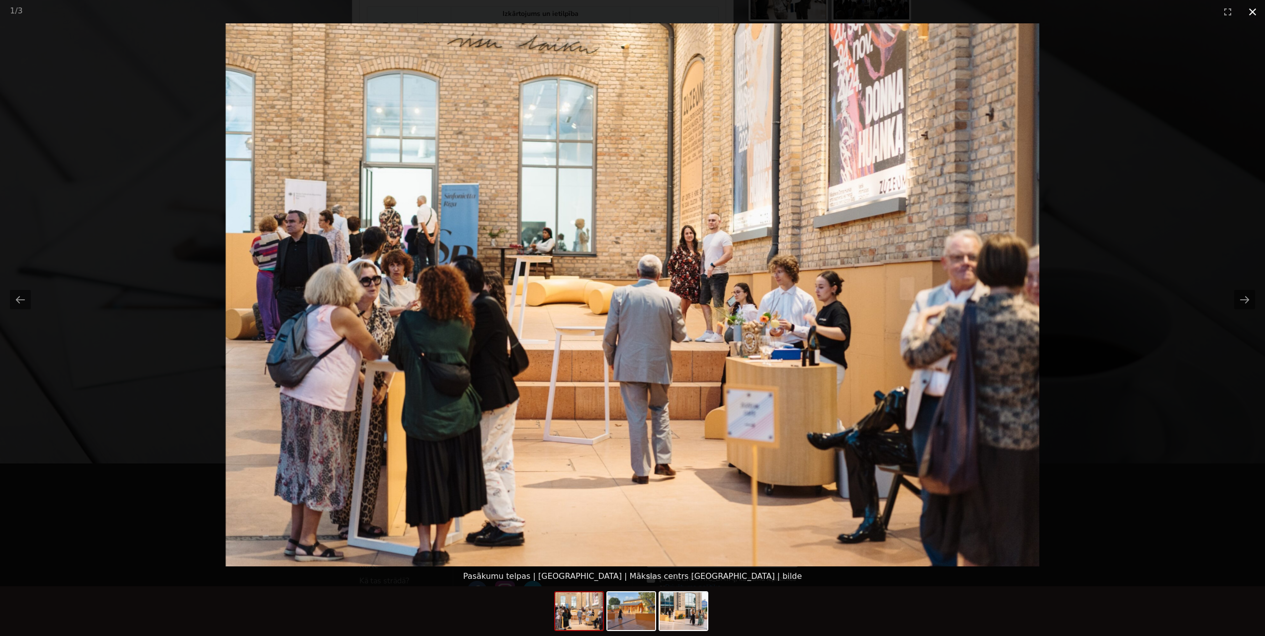
click at [1257, 15] on button "Close gallery" at bounding box center [1253, 11] width 25 height 23
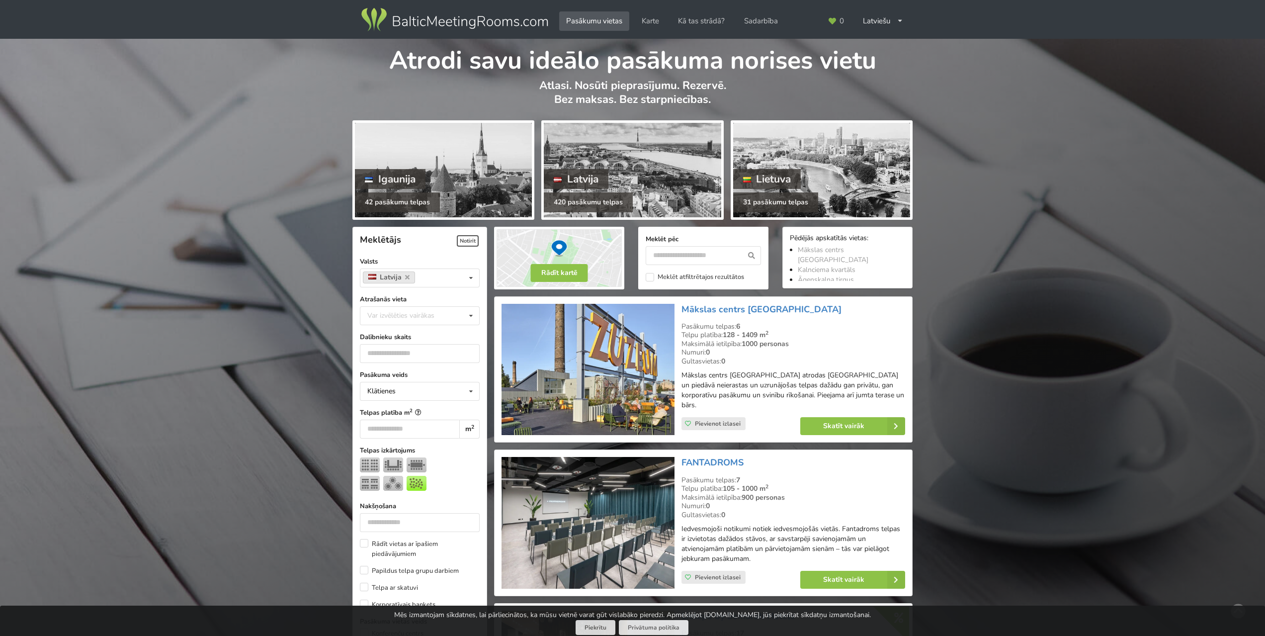
scroll to position [223, 0]
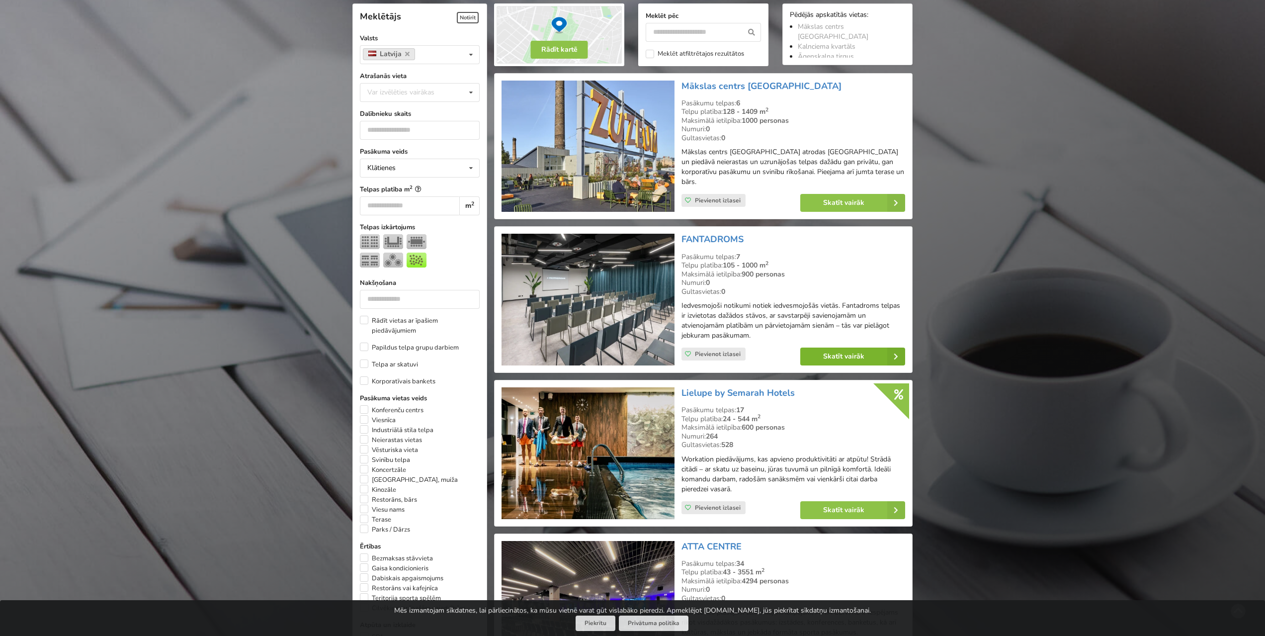
click at [852, 348] on link "Skatīt vairāk" at bounding box center [853, 357] width 105 height 18
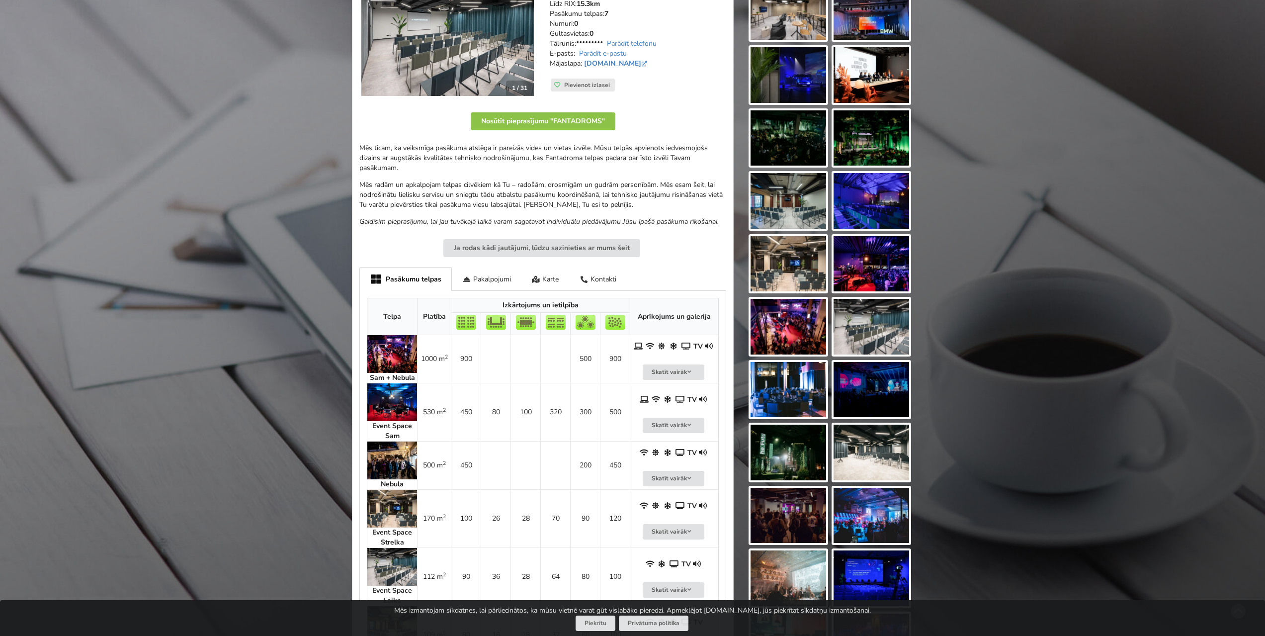
scroll to position [298, 0]
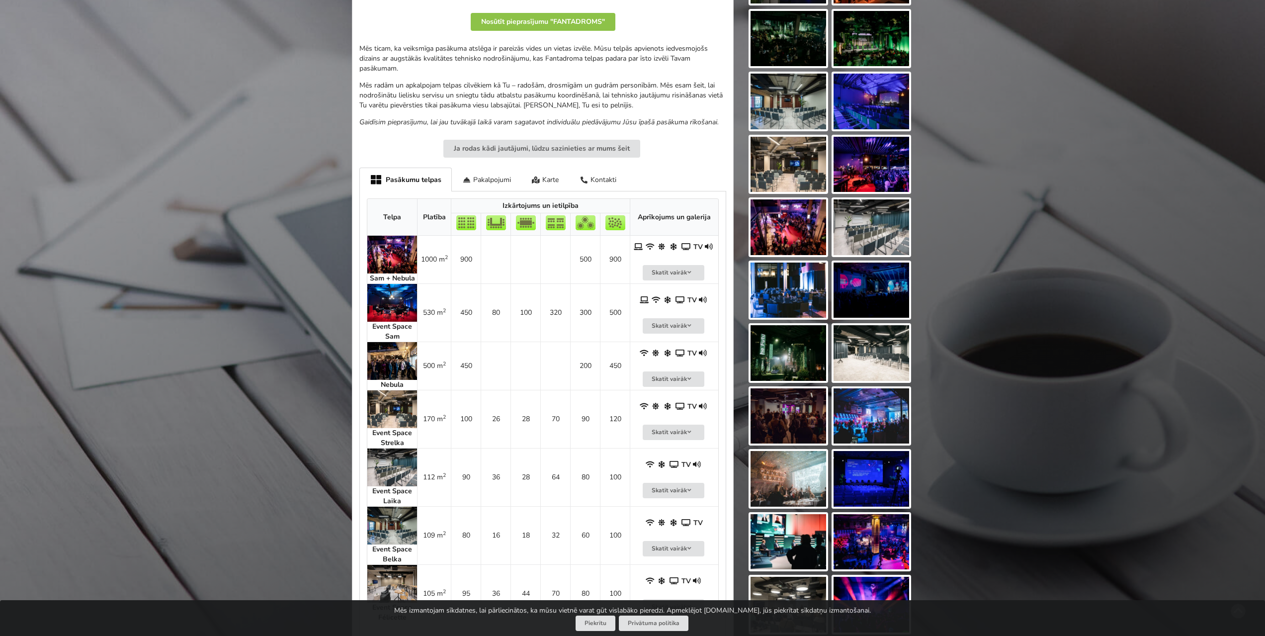
click at [389, 353] on img at bounding box center [392, 361] width 50 height 38
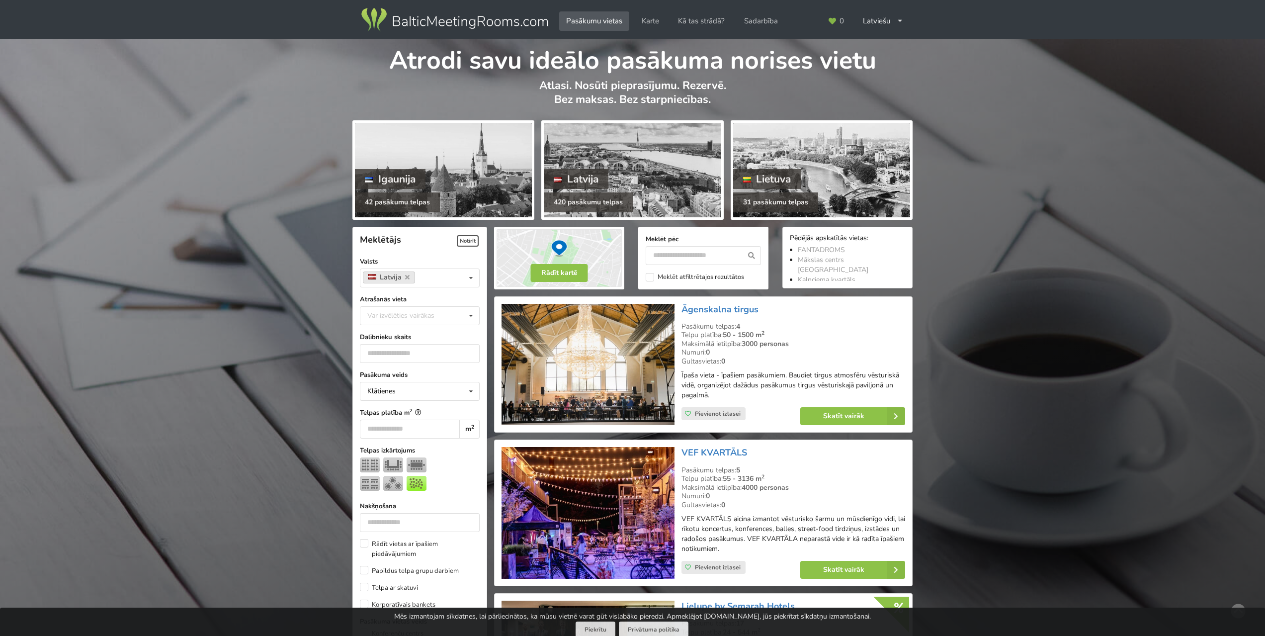
scroll to position [223, 0]
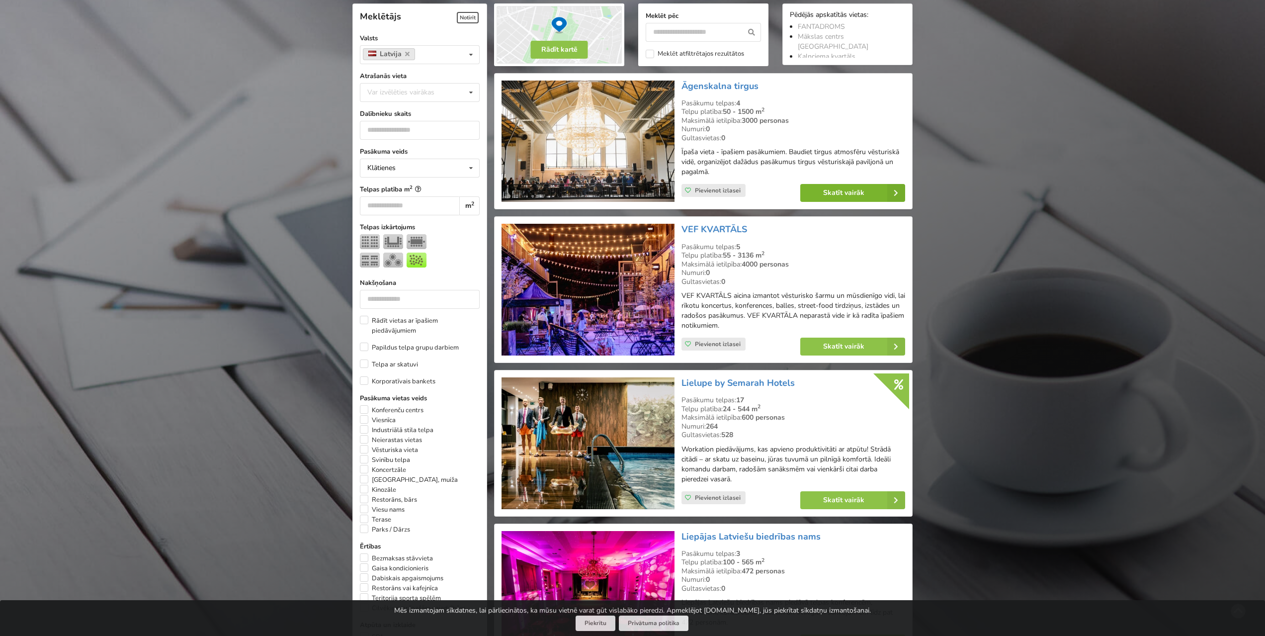
click at [835, 193] on link "Skatīt vairāk" at bounding box center [853, 193] width 105 height 18
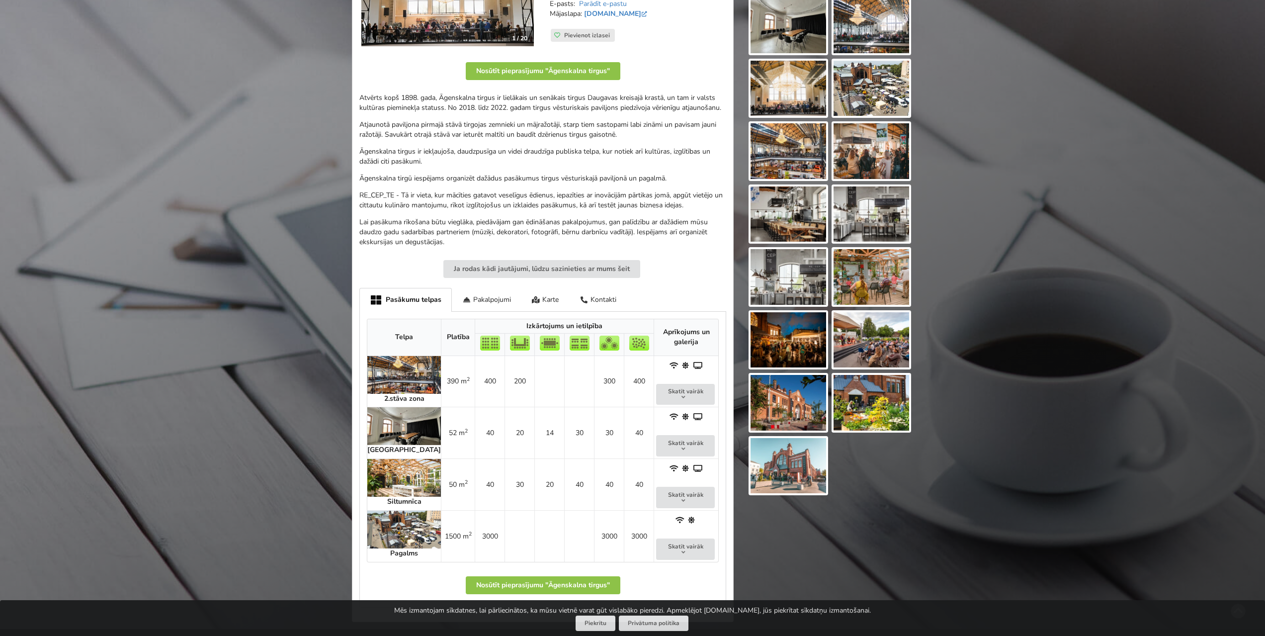
scroll to position [447, 0]
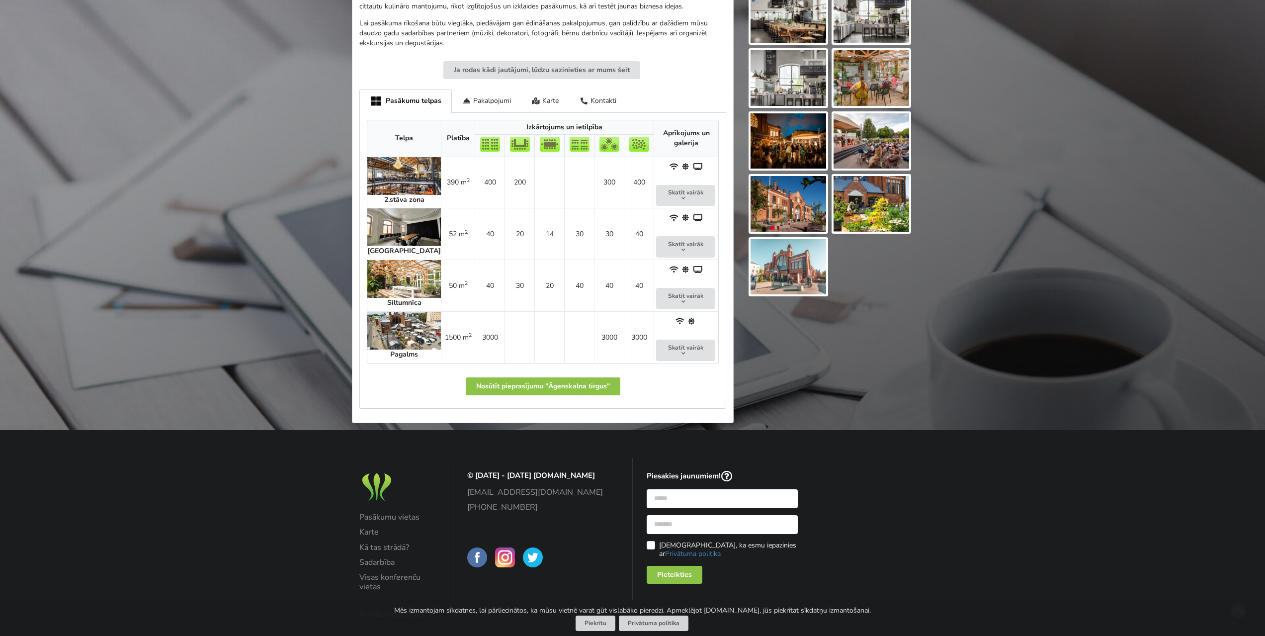
click at [384, 175] on img at bounding box center [404, 176] width 74 height 38
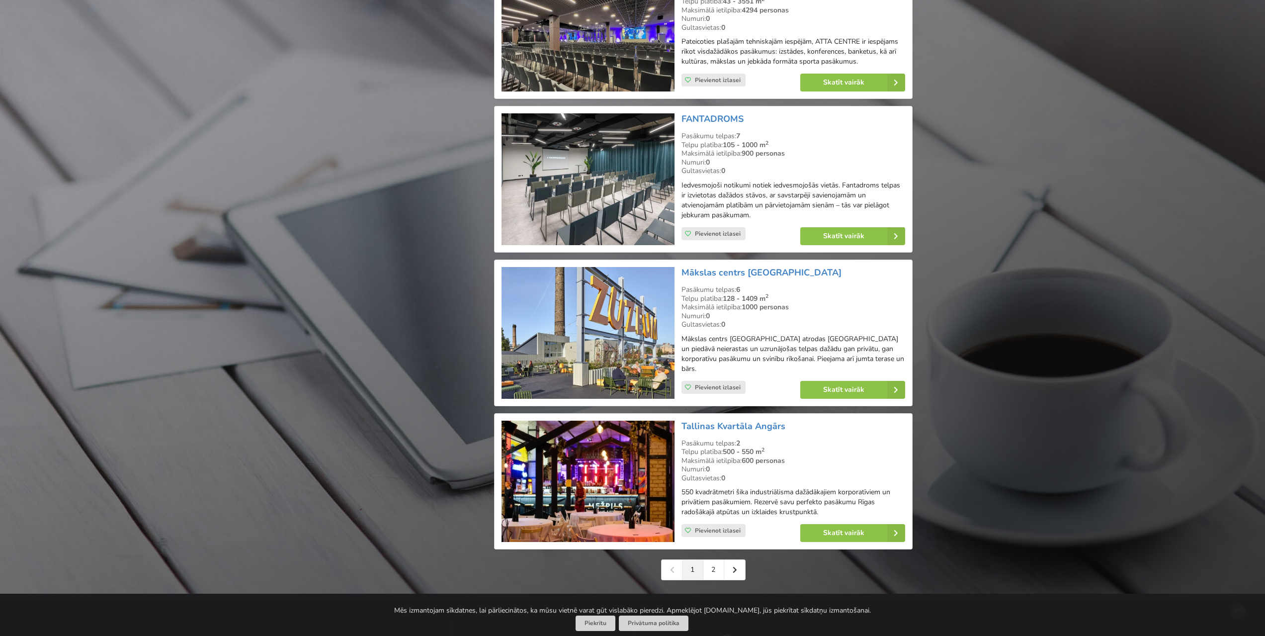
scroll to position [2142, 0]
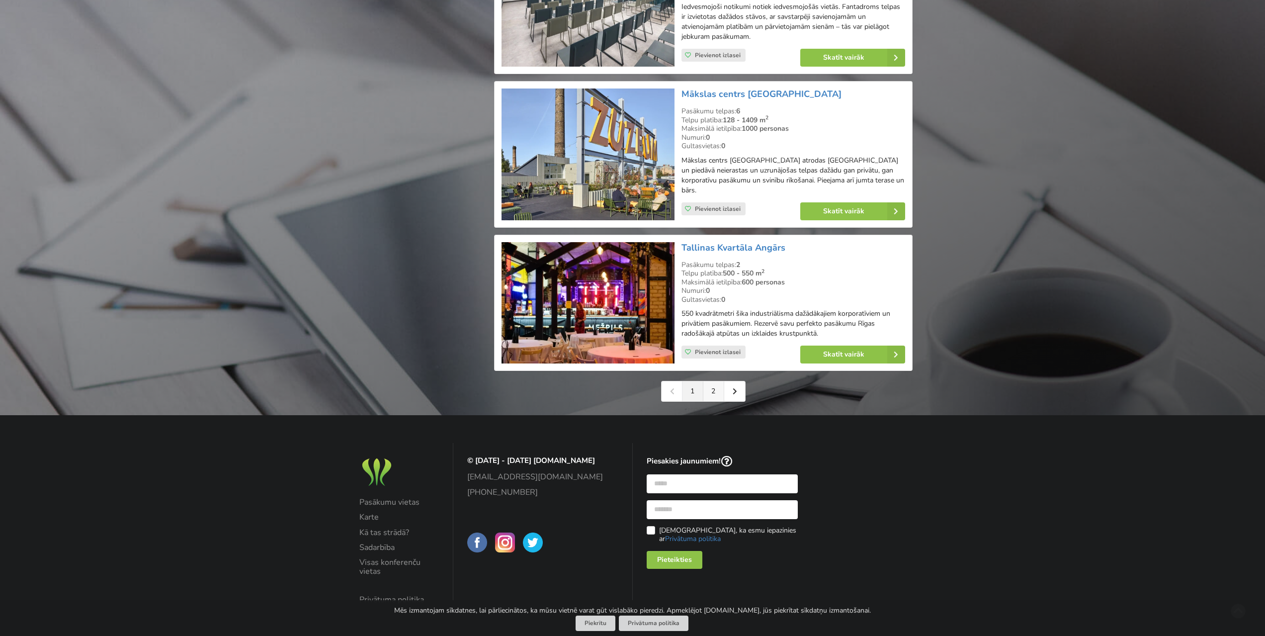
click at [715, 381] on link "2" at bounding box center [714, 391] width 21 height 20
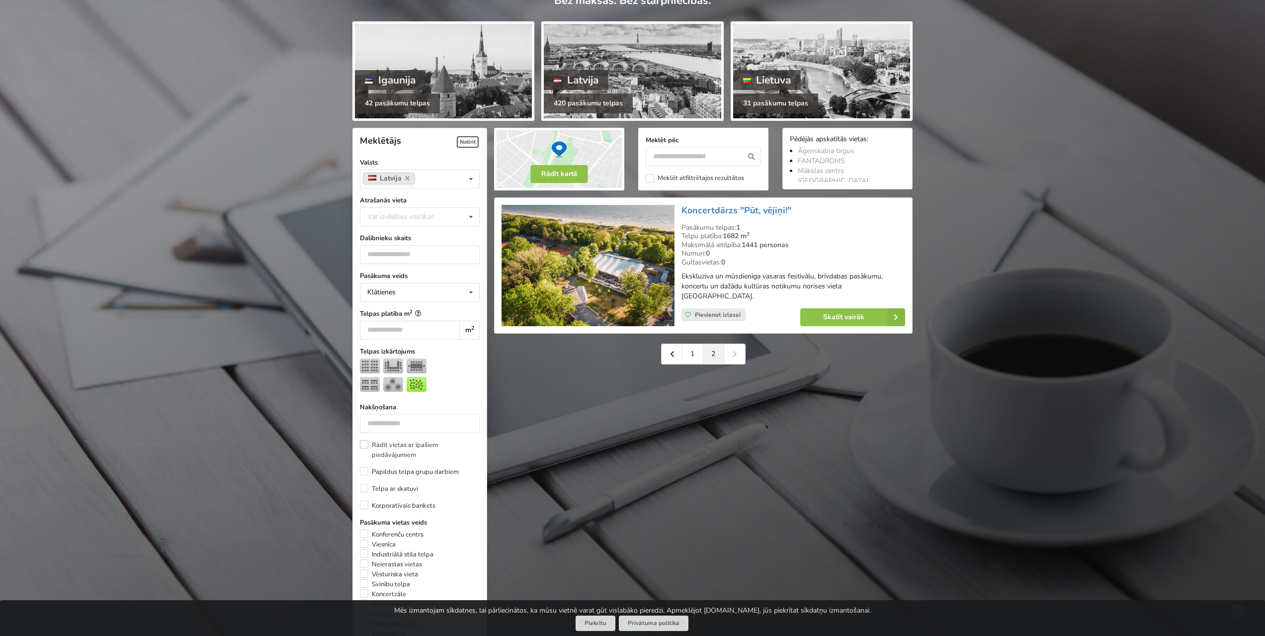
scroll to position [99, 0]
click at [364, 506] on label "Korporatīvais bankets" at bounding box center [398, 505] width 76 height 10
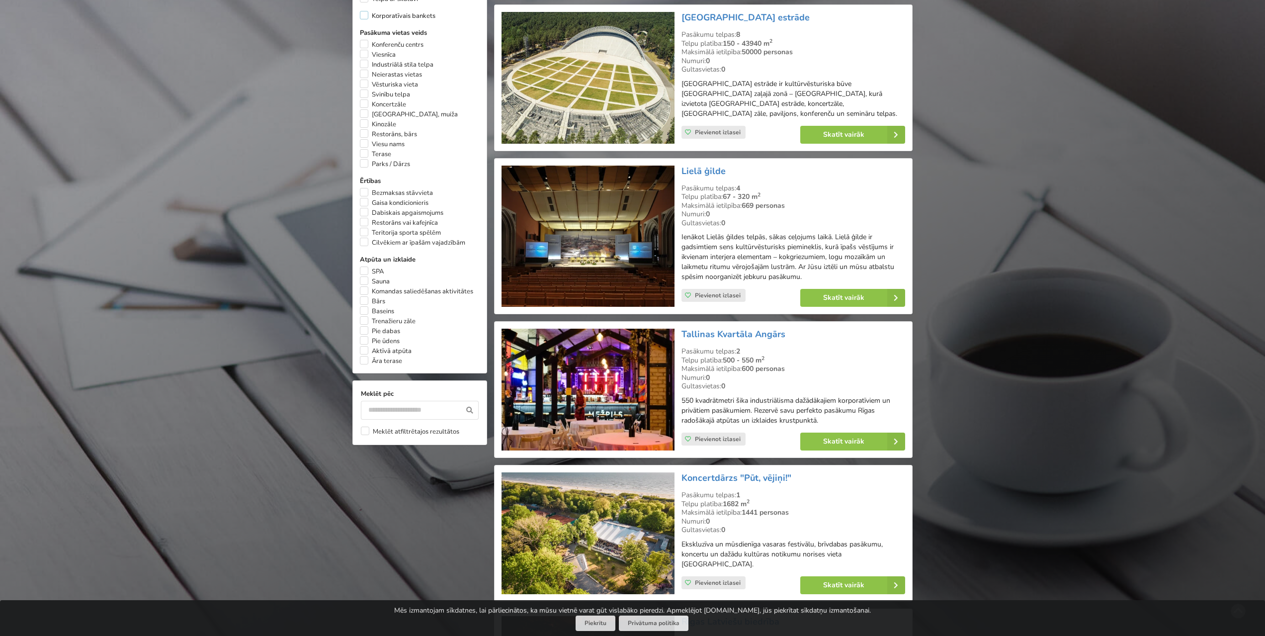
scroll to position [571, 0]
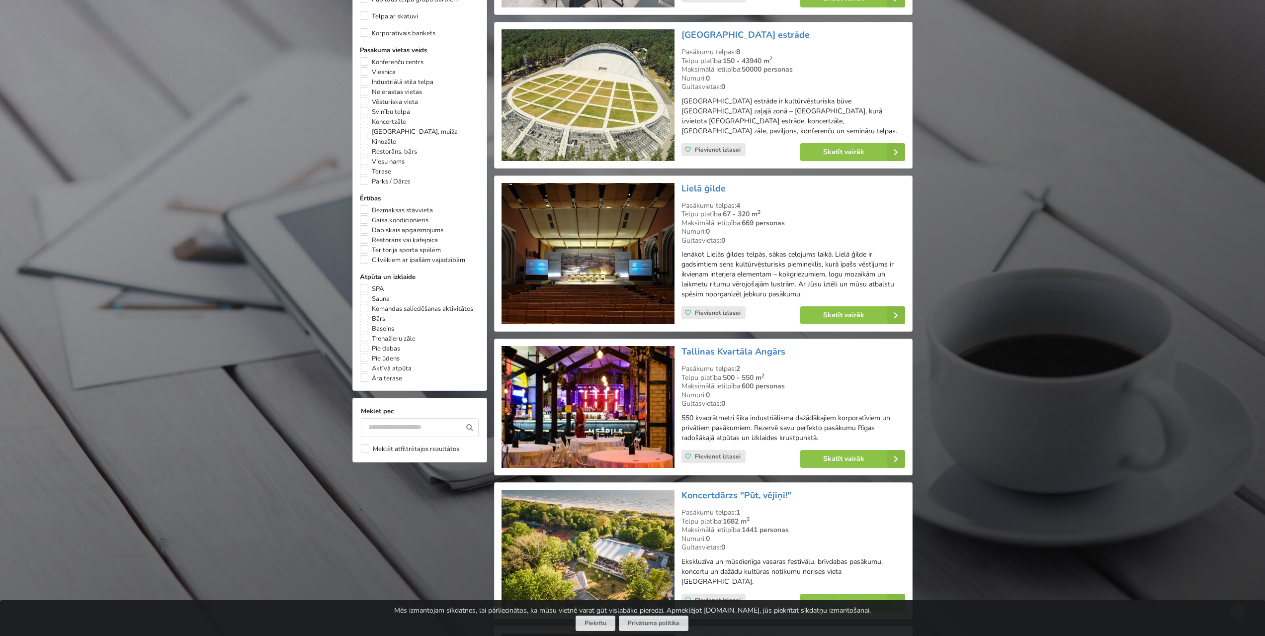
click at [609, 245] on img at bounding box center [588, 254] width 173 height 142
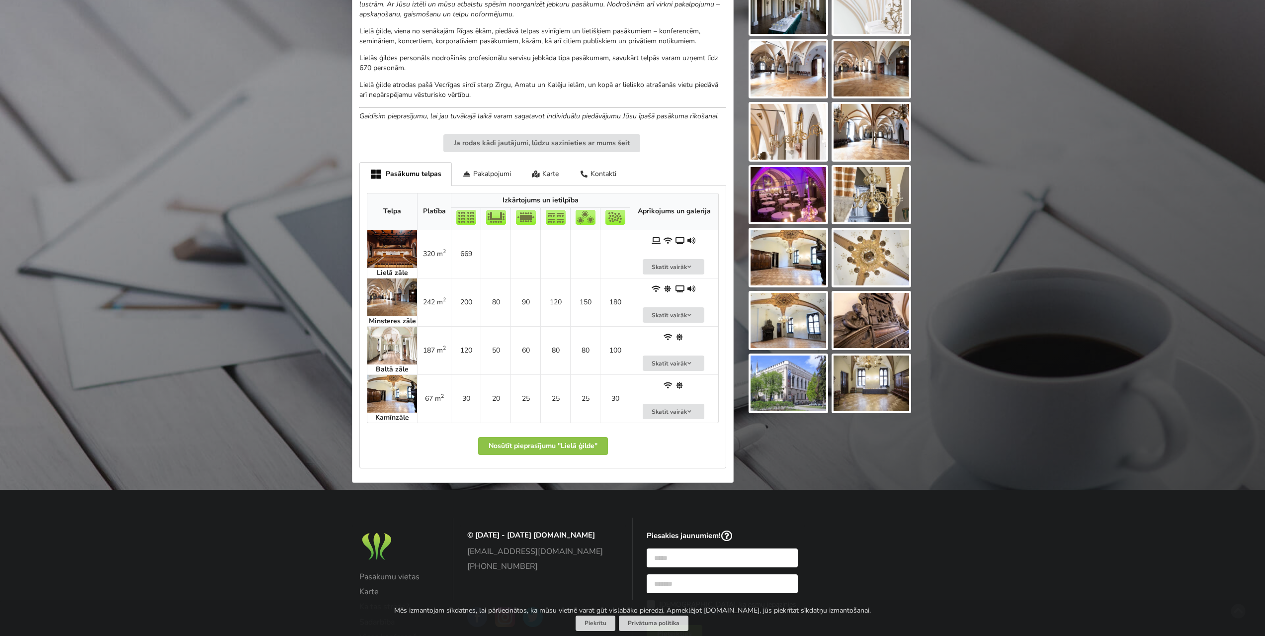
scroll to position [398, 0]
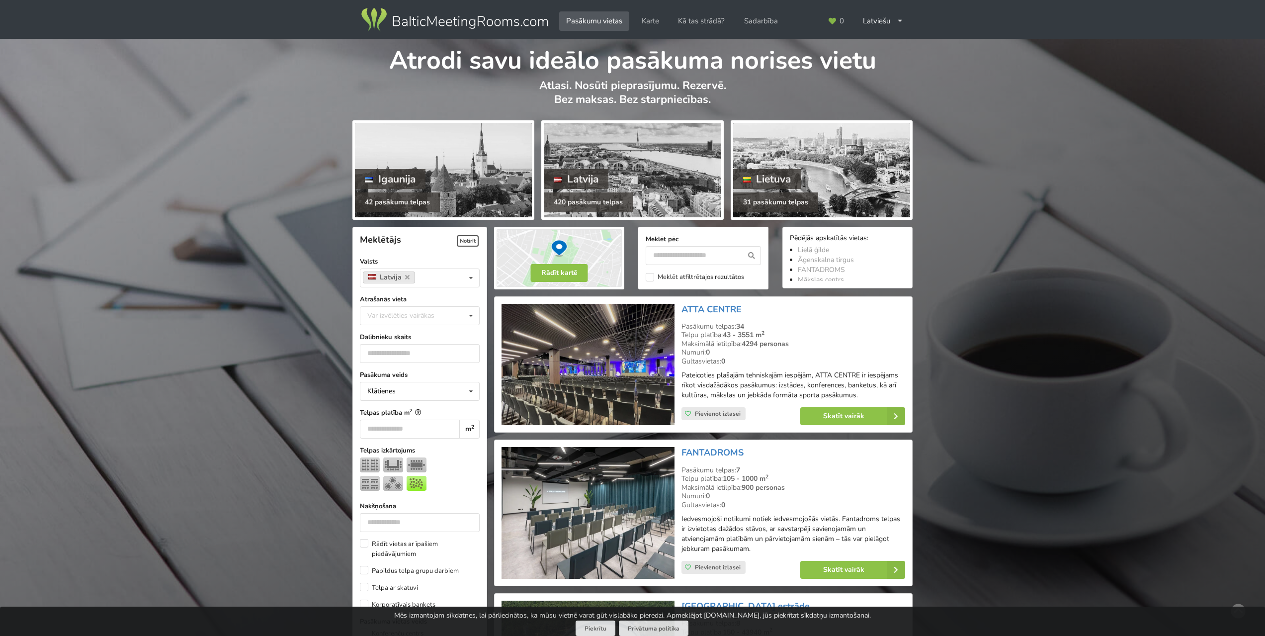
scroll to position [571, 0]
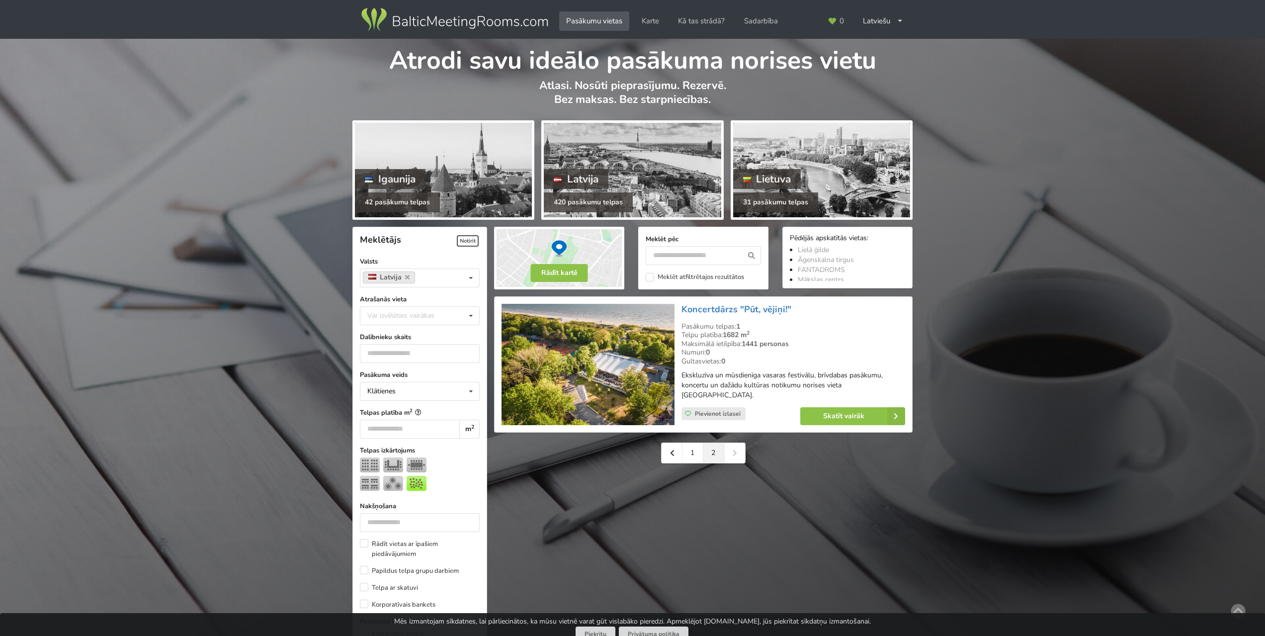
scroll to position [571, 0]
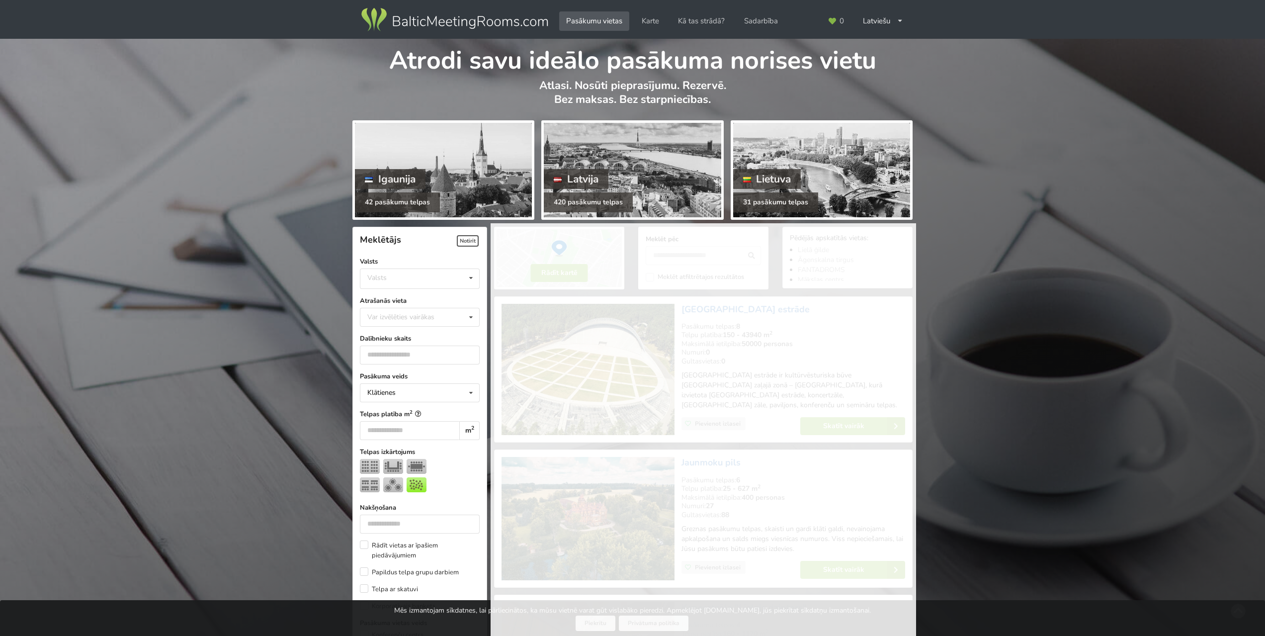
scroll to position [223, 0]
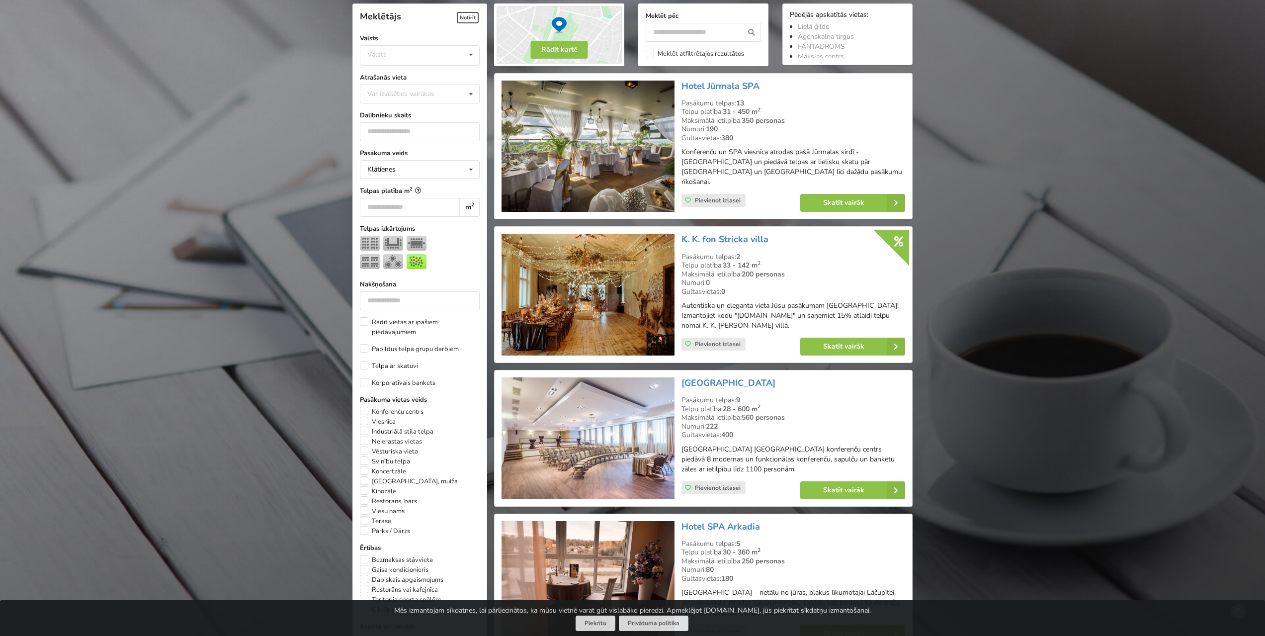
type input "*"
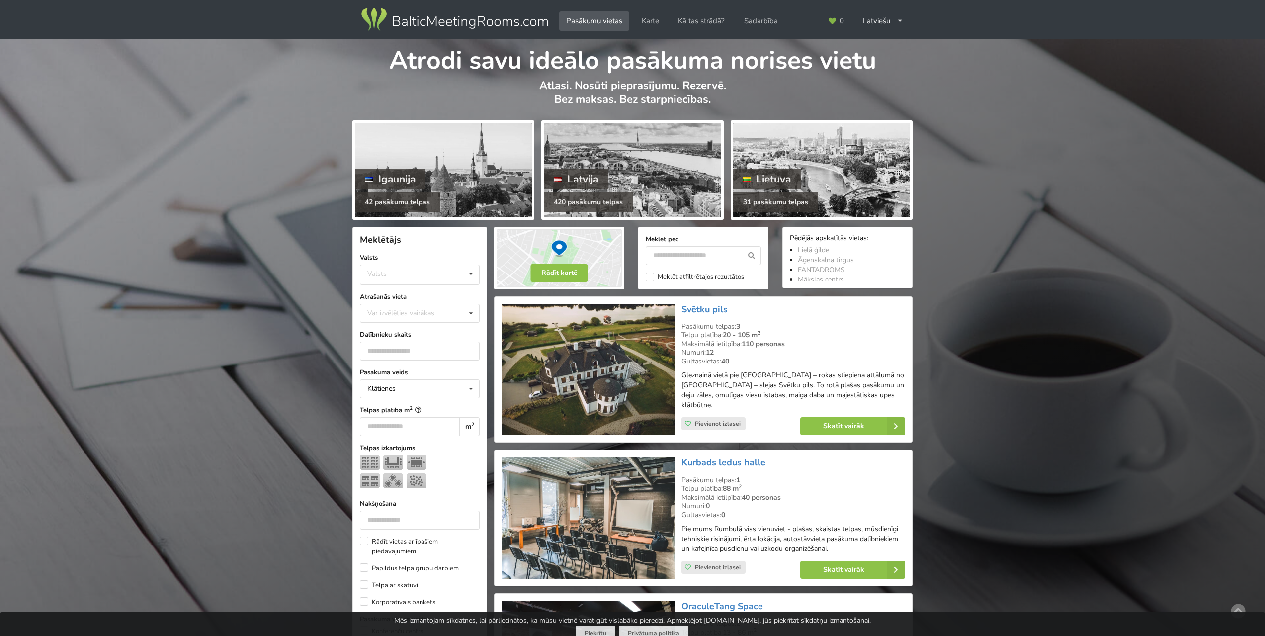
scroll to position [223, 0]
